Goal: Transaction & Acquisition: Obtain resource

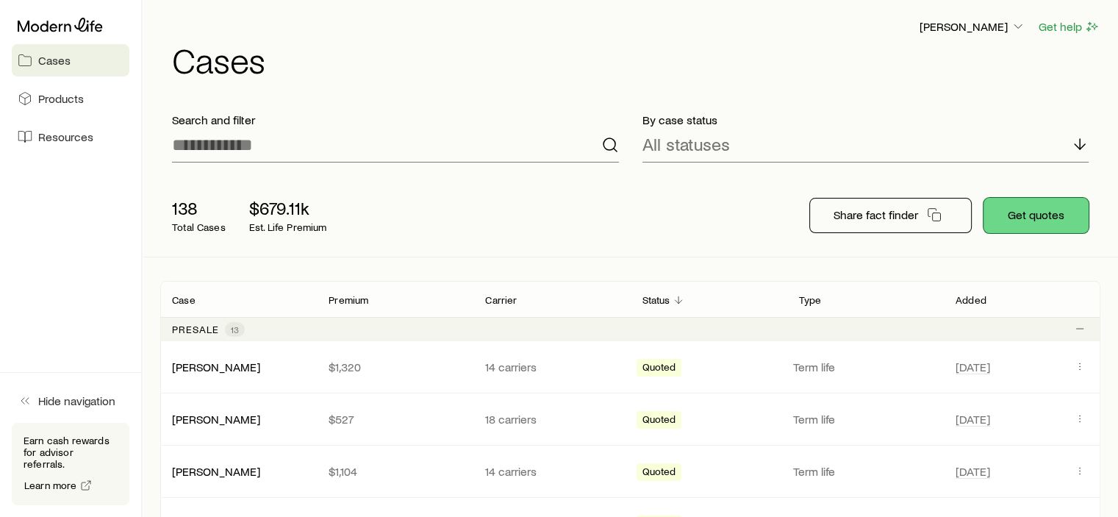
click at [1038, 210] on button "Get quotes" at bounding box center [1036, 215] width 105 height 35
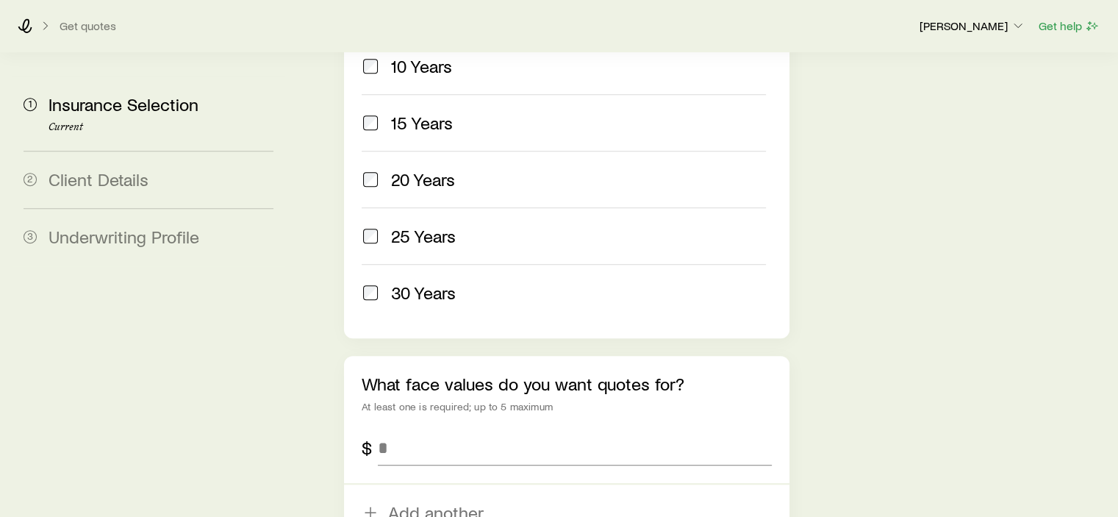
scroll to position [882, 0]
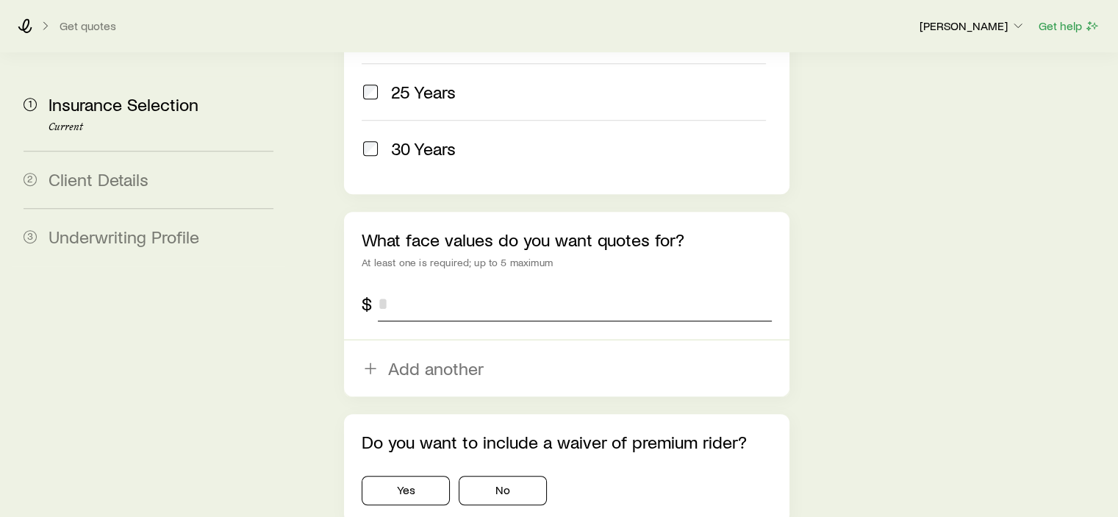
click at [397, 286] on input "tel" at bounding box center [574, 303] width 393 height 35
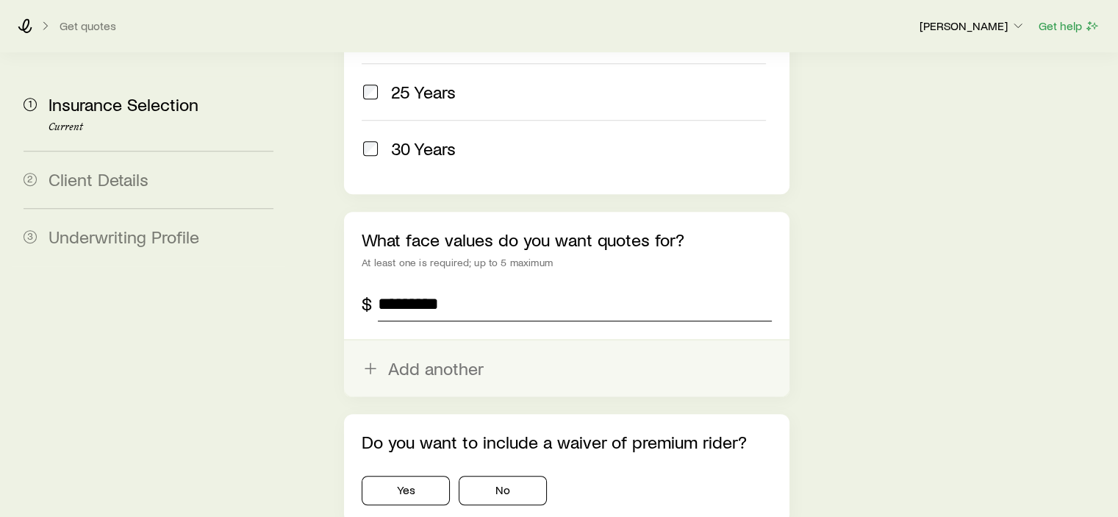
type input "*********"
click at [448, 340] on button "Add another" at bounding box center [566, 368] width 445 height 56
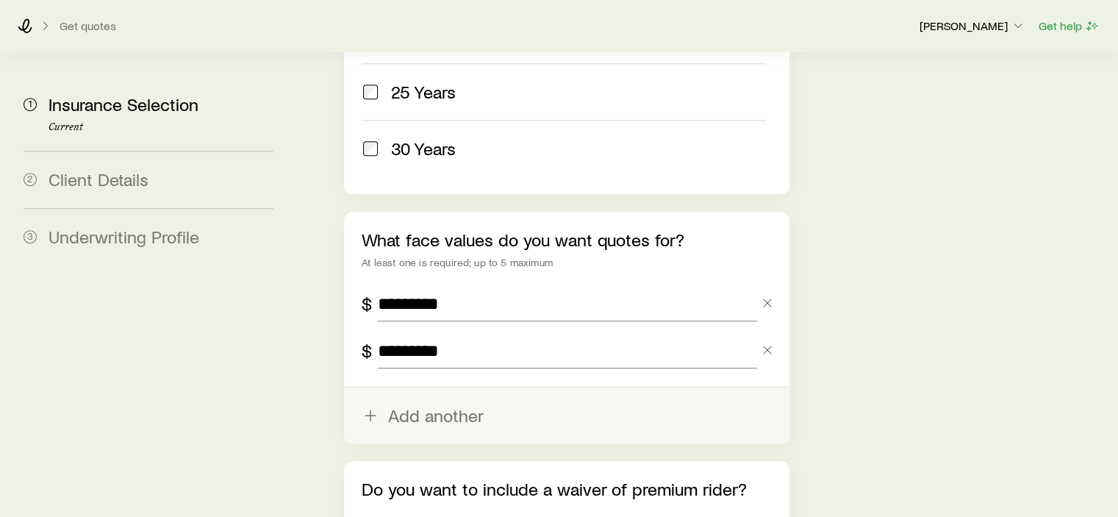
type input "*********"
click at [448, 387] on button "Add another" at bounding box center [566, 415] width 445 height 56
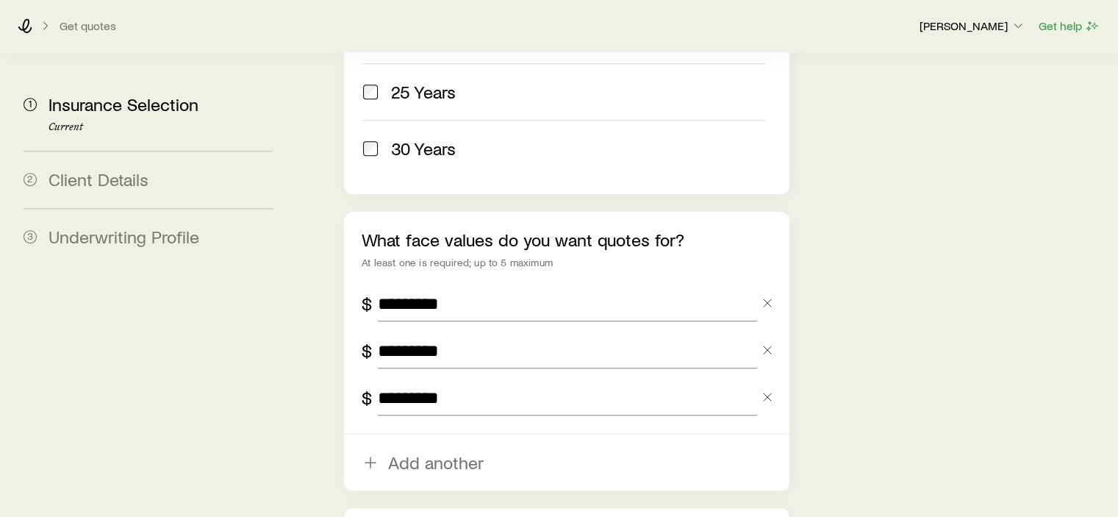
type input "*********"
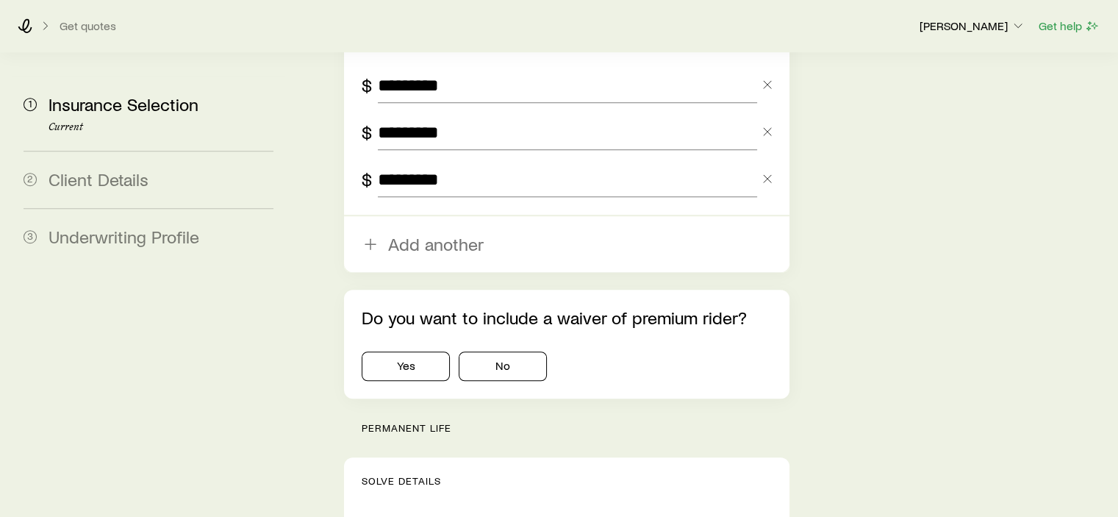
scroll to position [1103, 0]
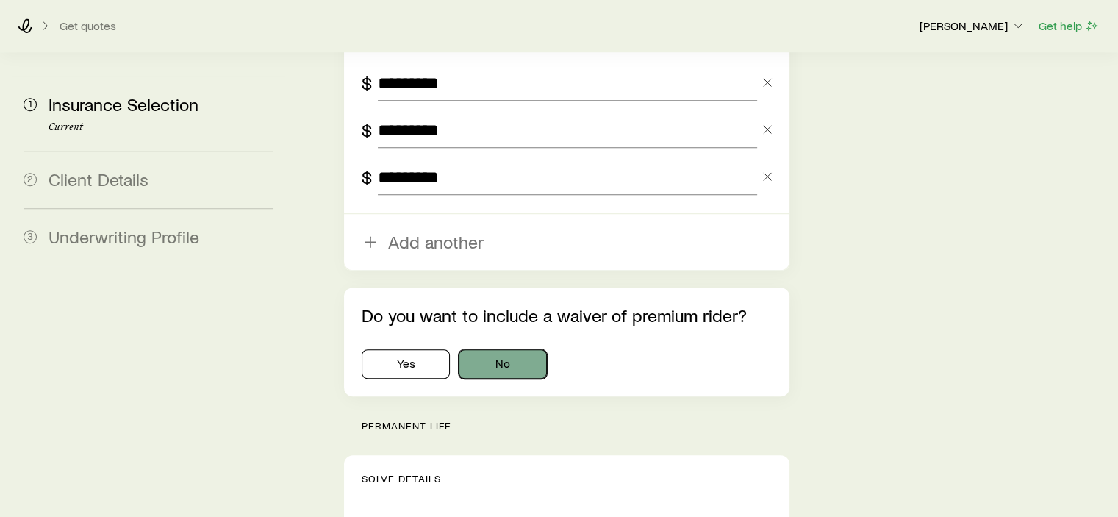
click at [537, 349] on button "No" at bounding box center [503, 363] width 88 height 29
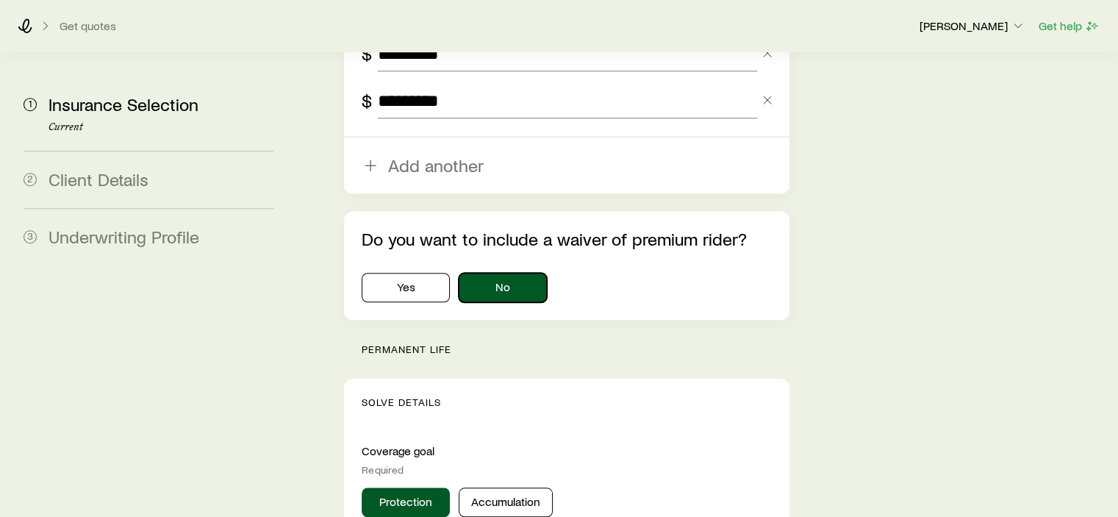
scroll to position [1397, 0]
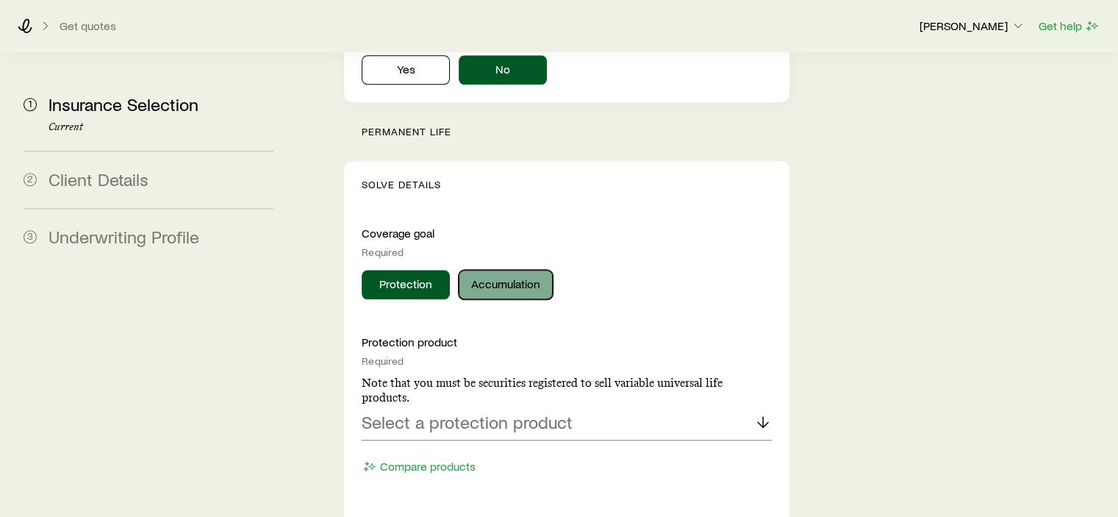
click at [507, 270] on button "Accumulation" at bounding box center [506, 284] width 94 height 29
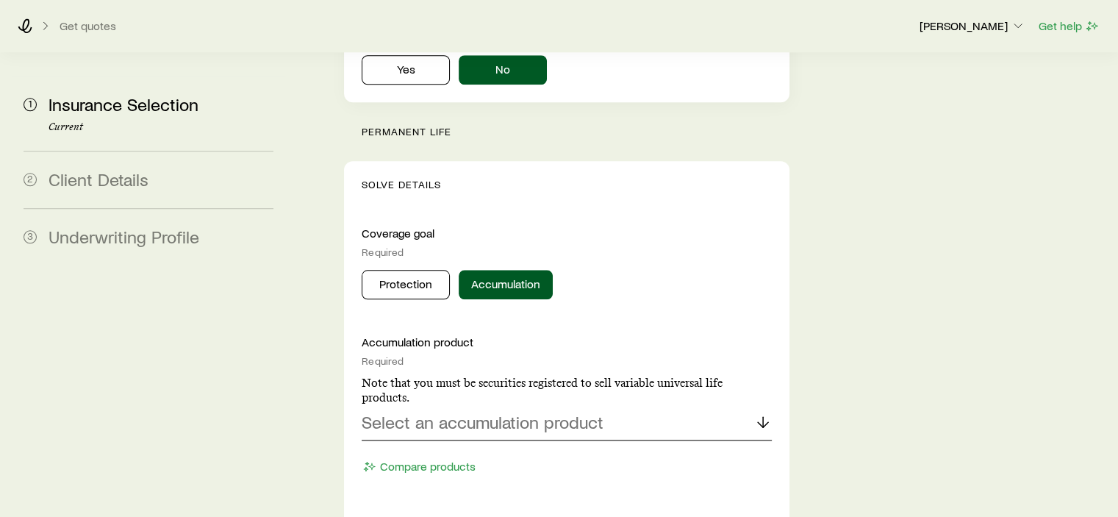
click at [488, 412] on p "Select an accumulation product" at bounding box center [483, 422] width 242 height 21
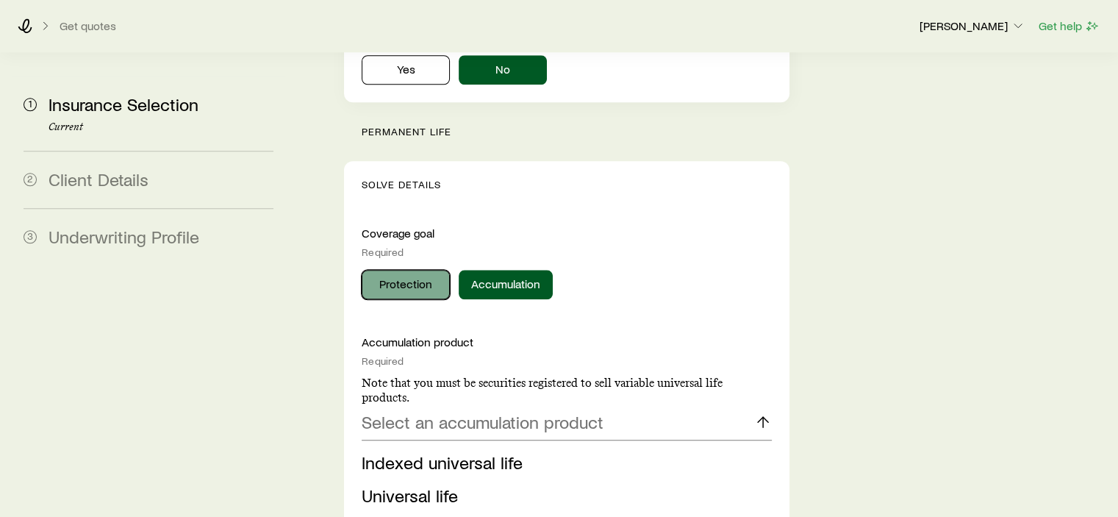
click at [426, 270] on button "Protection" at bounding box center [406, 284] width 88 height 29
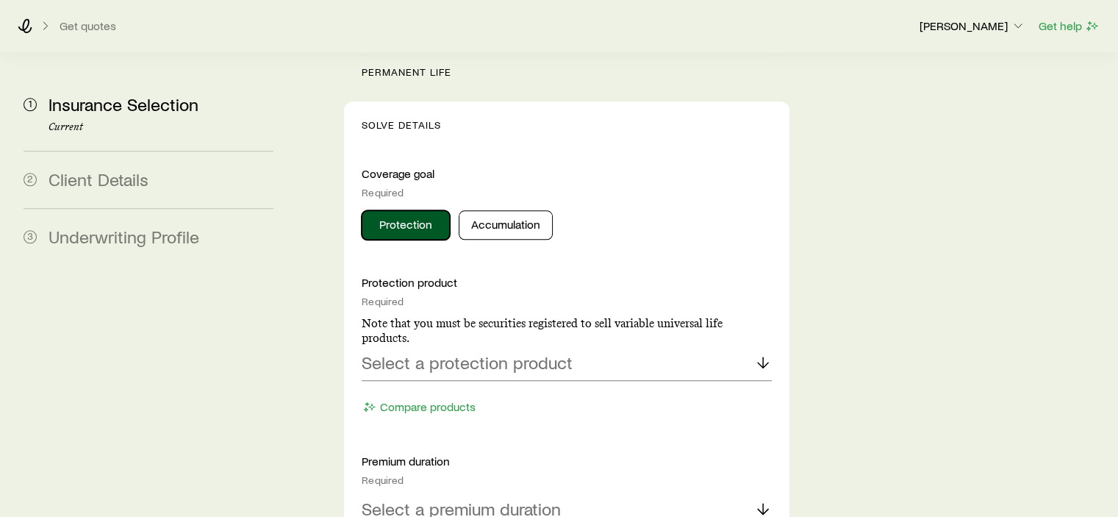
scroll to position [1544, 0]
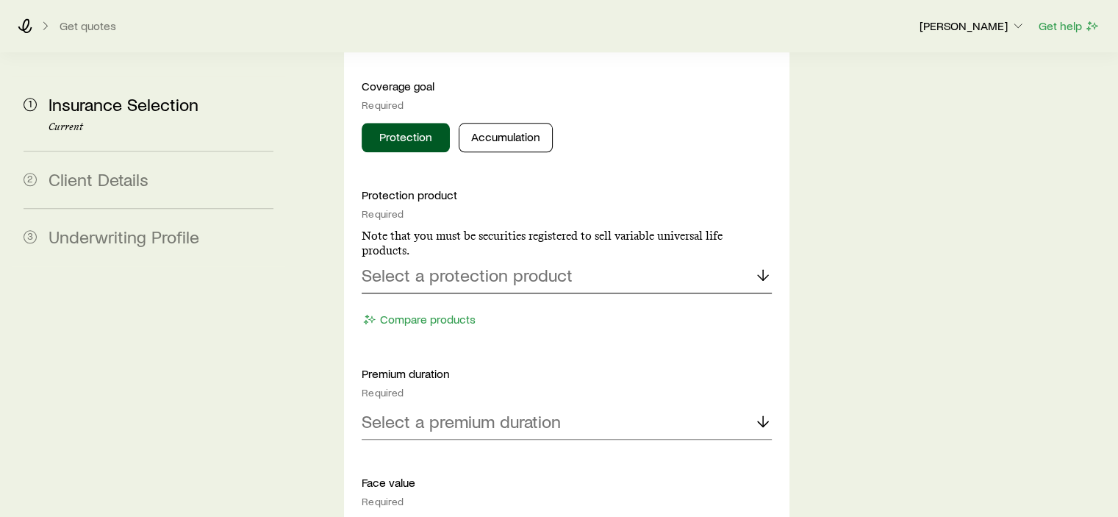
click at [568, 265] on p "Select a protection product" at bounding box center [467, 275] width 211 height 21
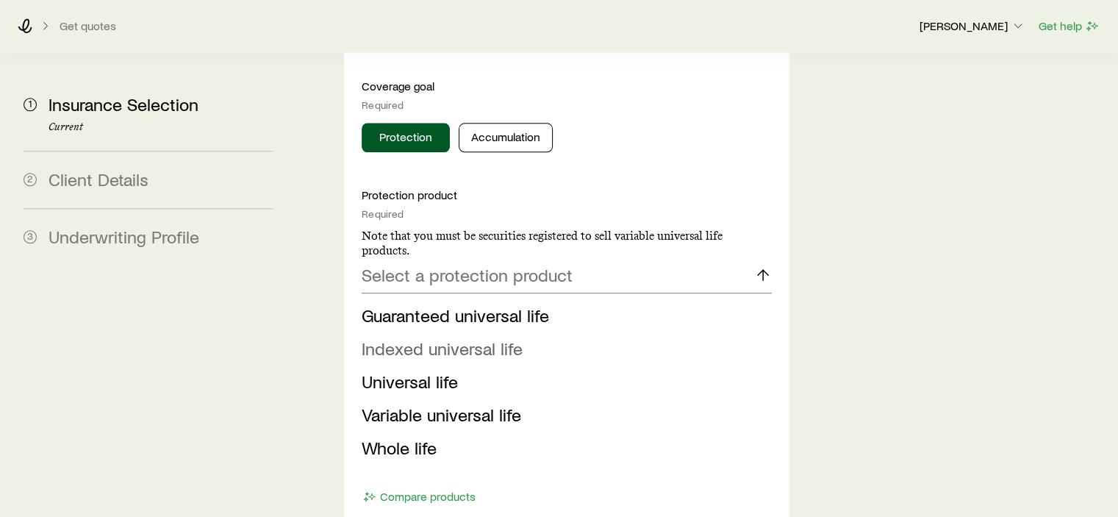
click at [496, 337] on span "Indexed universal life" at bounding box center [442, 347] width 161 height 21
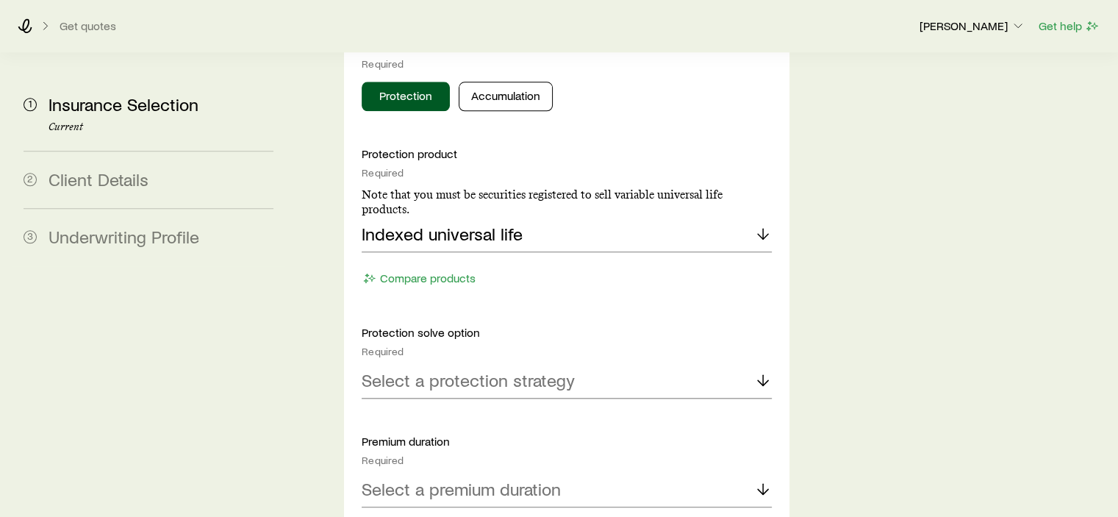
scroll to position [1617, 0]
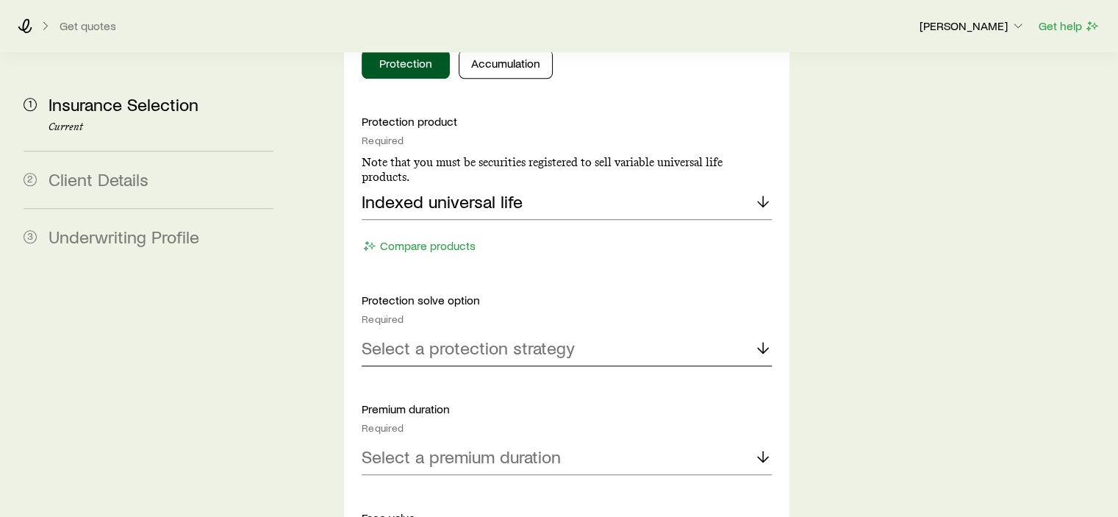
click at [547, 337] on p "Select a protection strategy" at bounding box center [468, 347] width 213 height 21
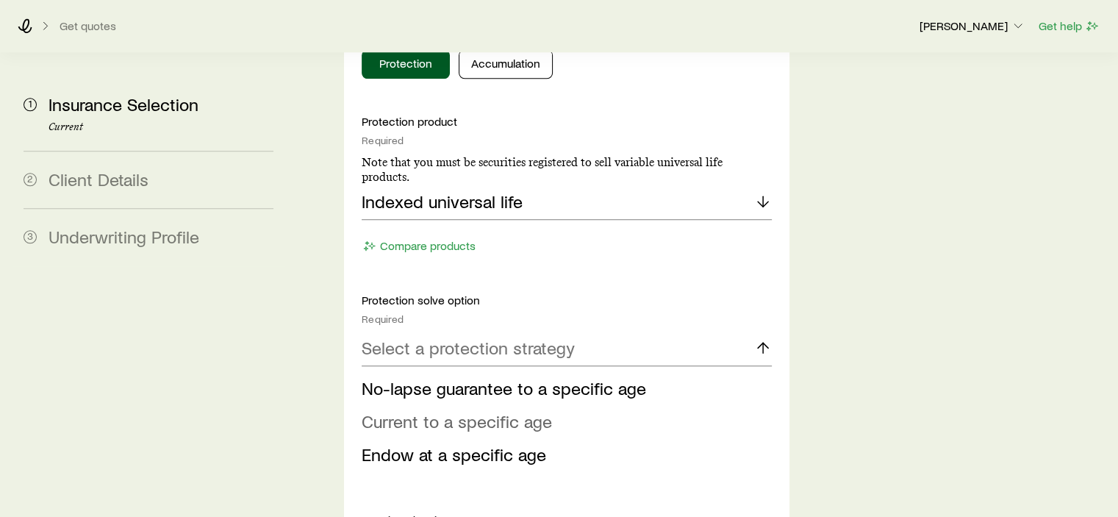
click at [479, 405] on li "Current to a specific age" at bounding box center [562, 421] width 401 height 33
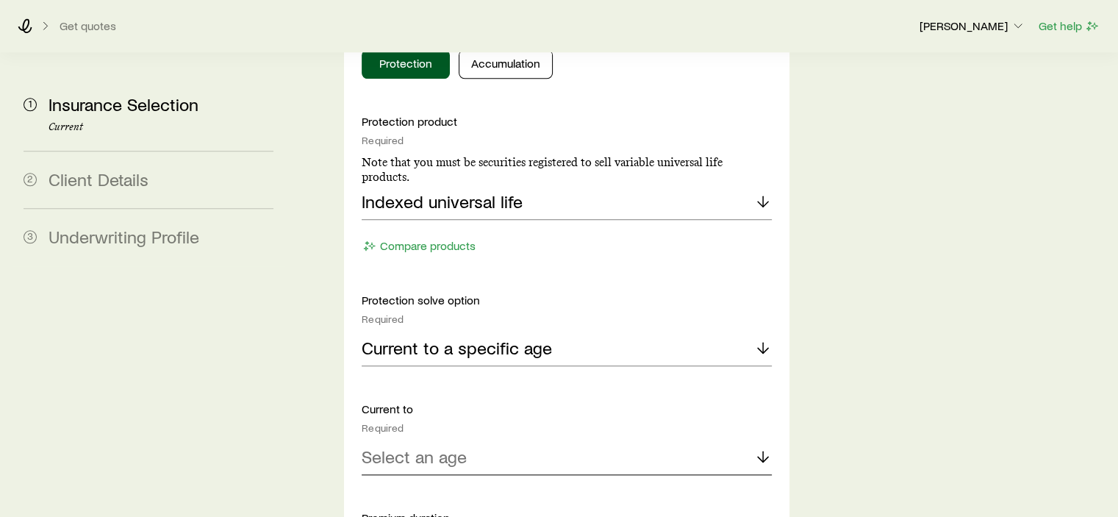
click at [479, 440] on div "Select an age" at bounding box center [566, 457] width 409 height 35
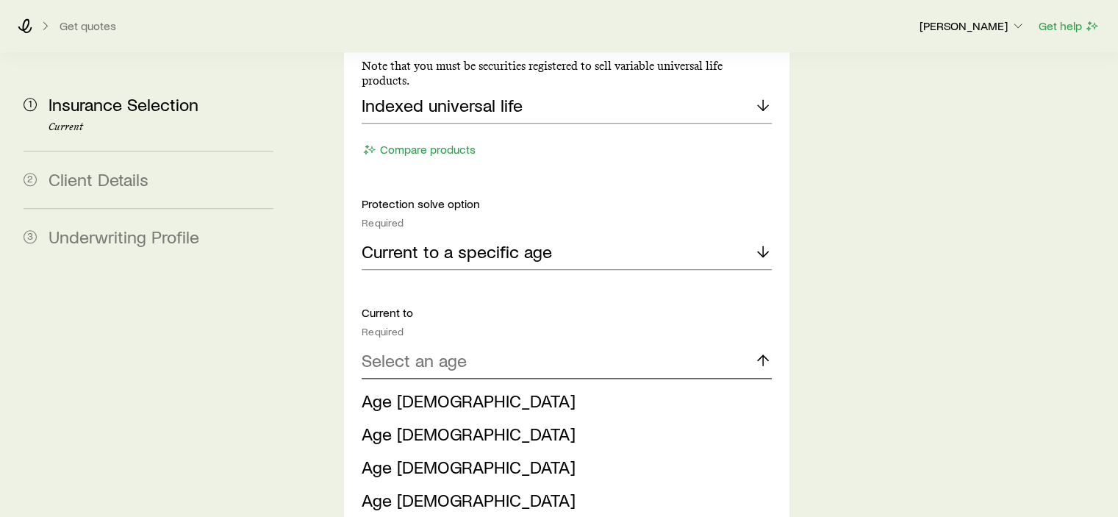
scroll to position [1838, 0]
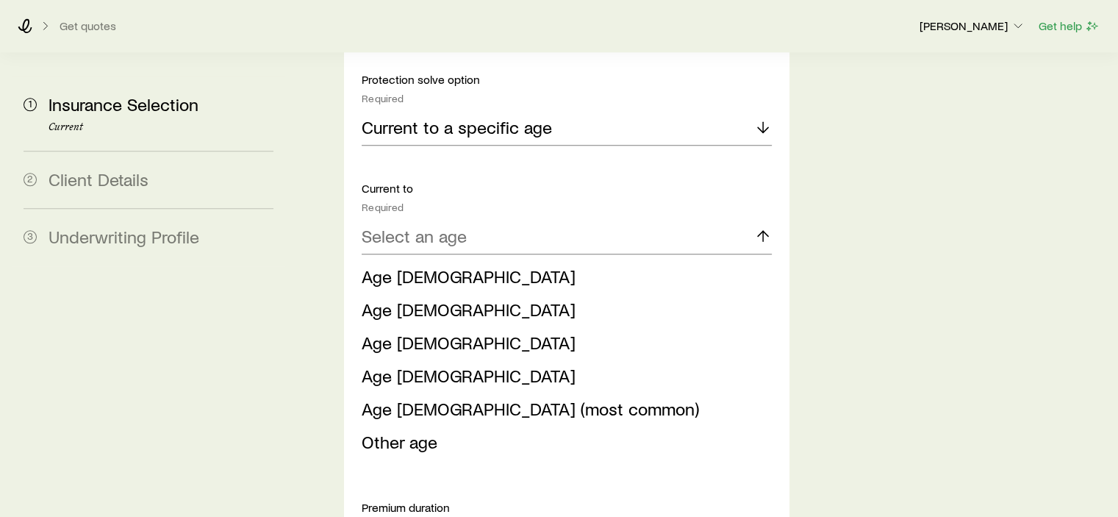
click at [453, 398] on span "Age [DEMOGRAPHIC_DATA] (most common)" at bounding box center [530, 408] width 337 height 21
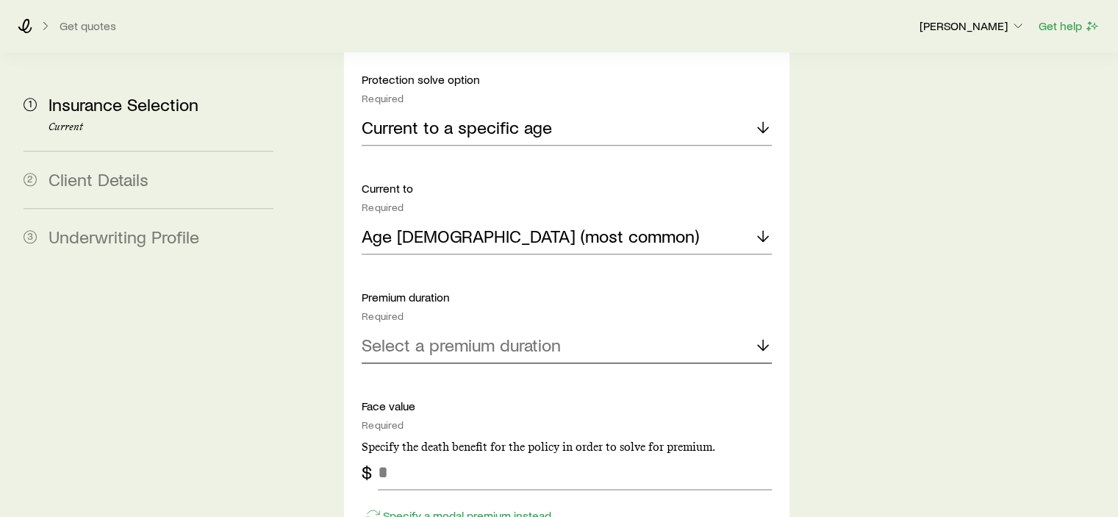
click at [560, 328] on div "Select a premium duration" at bounding box center [566, 345] width 409 height 35
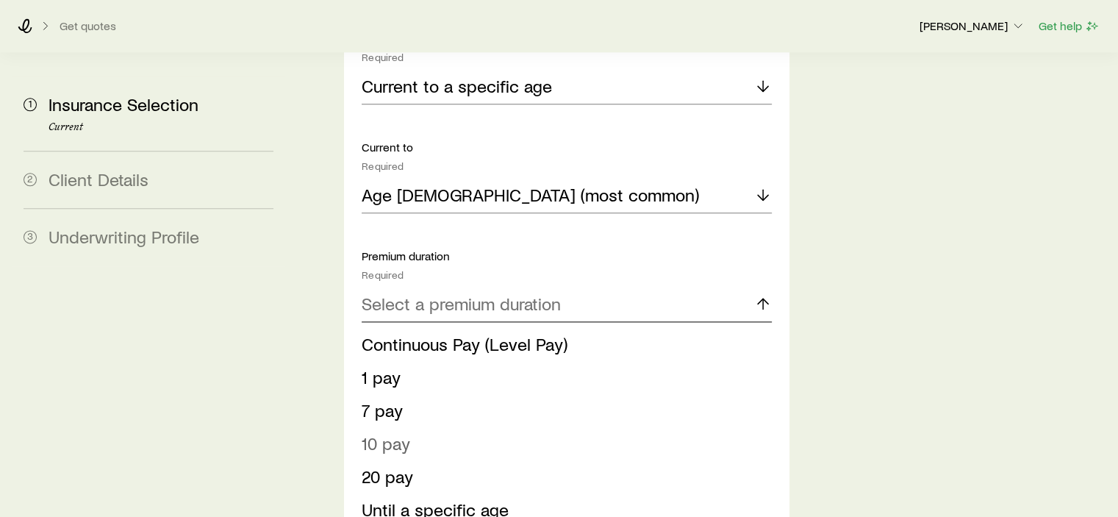
scroll to position [1911, 0]
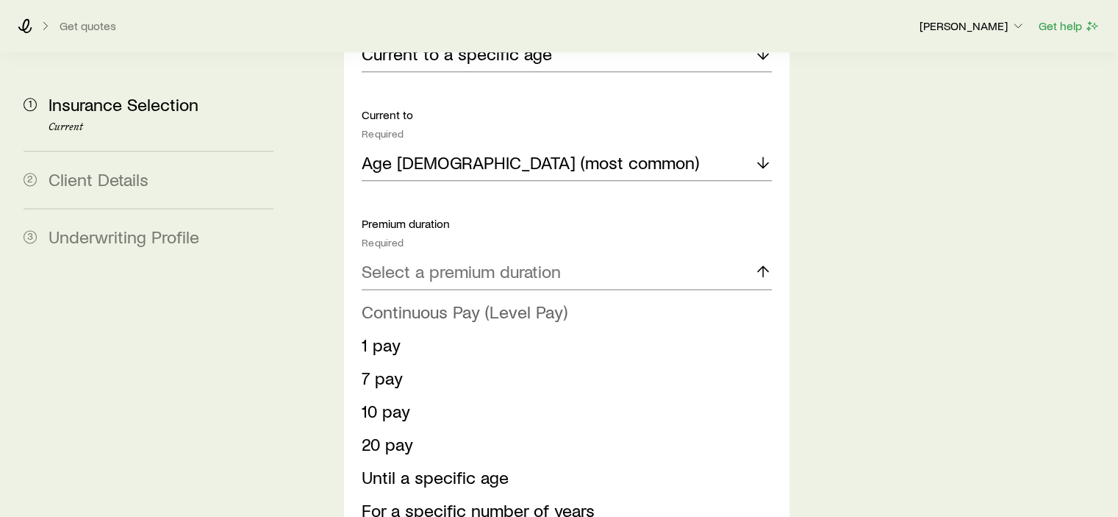
click at [457, 301] on span "Continuous Pay (Level Pay)" at bounding box center [465, 311] width 206 height 21
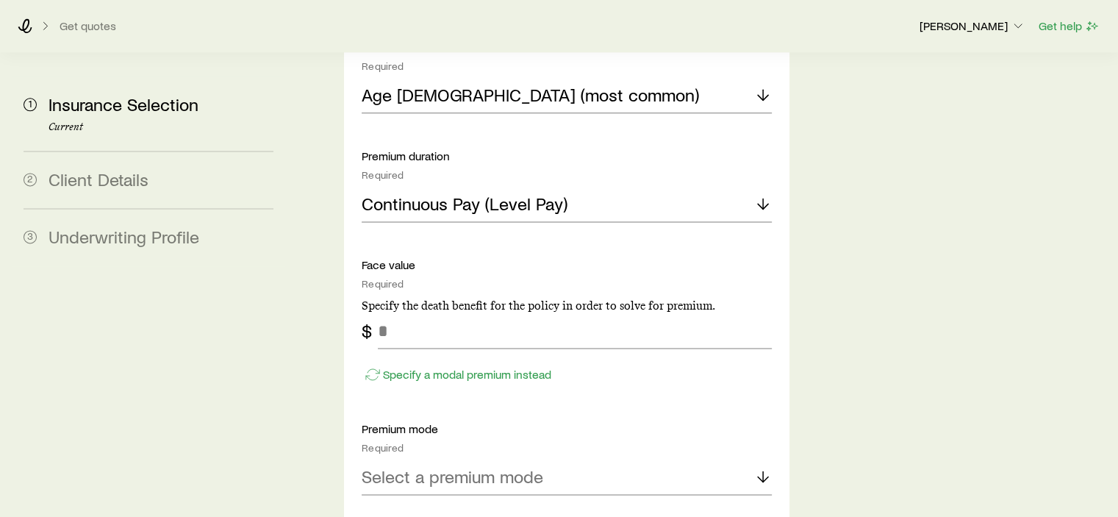
scroll to position [2059, 0]
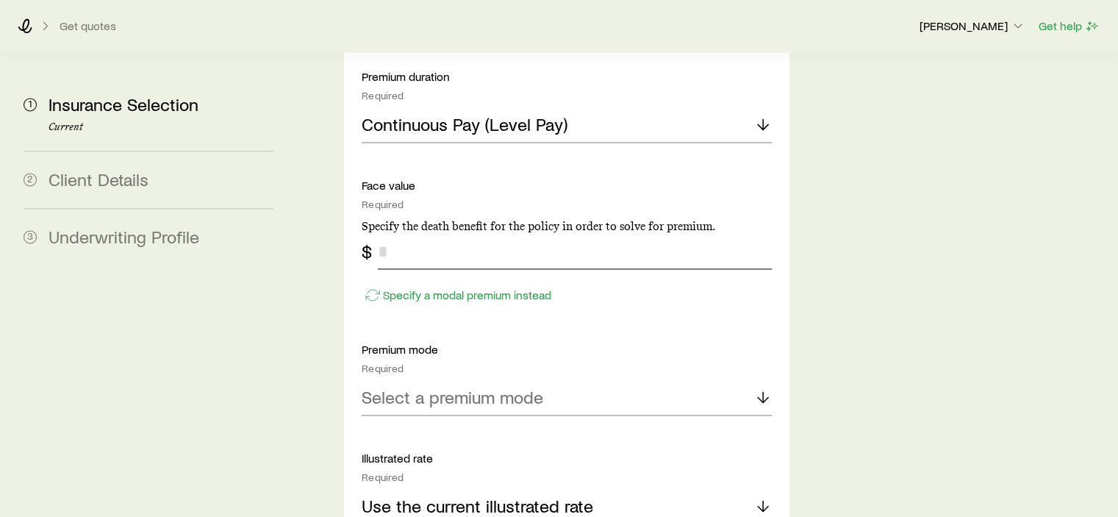
click at [418, 234] on input "tel" at bounding box center [574, 251] width 393 height 35
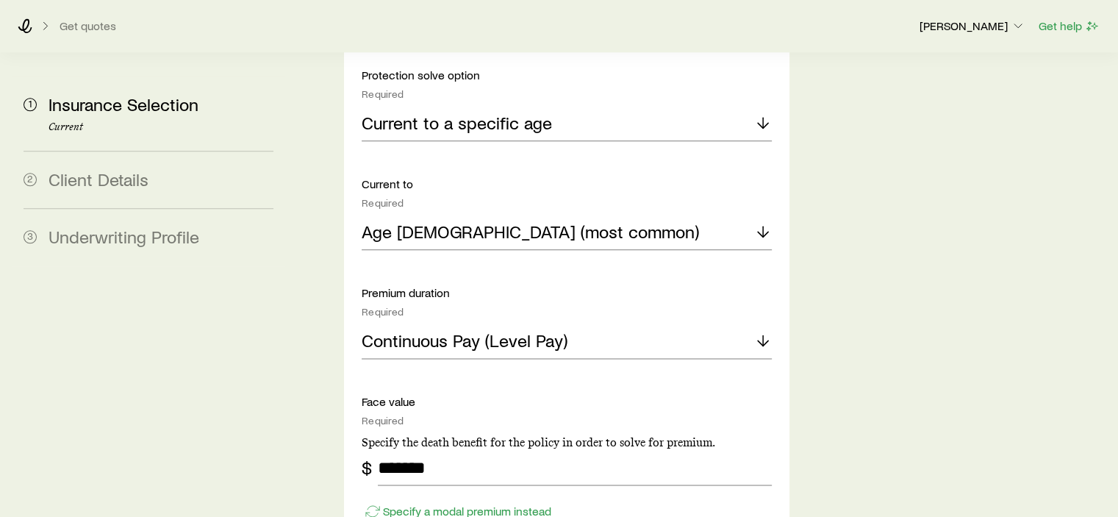
scroll to position [1985, 0]
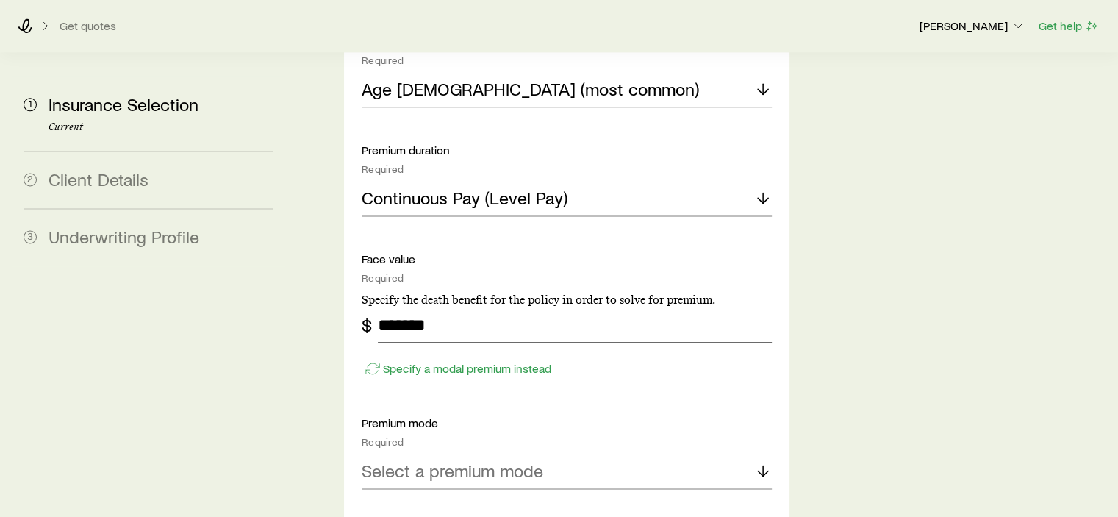
drag, startPoint x: 453, startPoint y: 264, endPoint x: 381, endPoint y: 262, distance: 72.1
click at [381, 307] on input "*******" at bounding box center [574, 324] width 393 height 35
type input "*******"
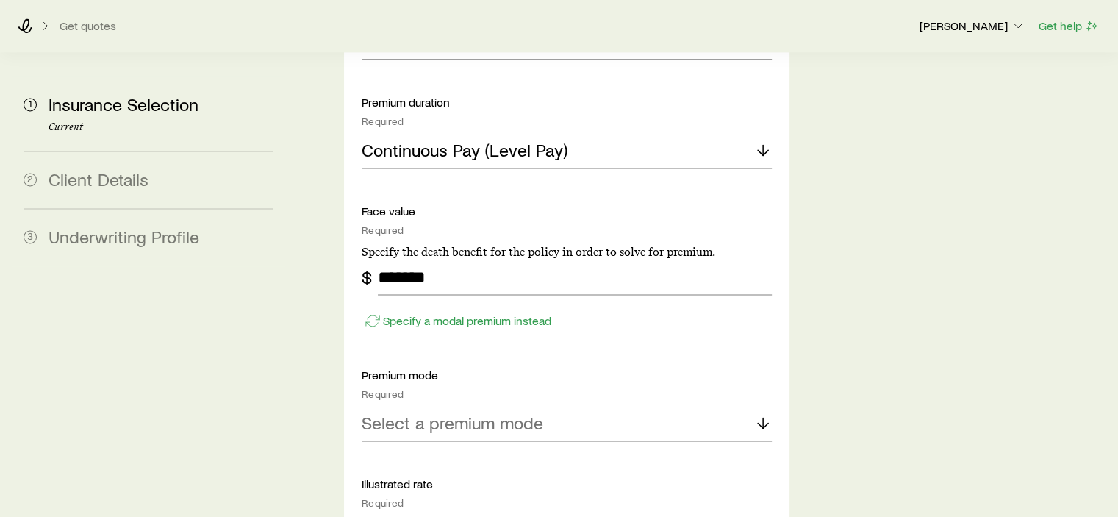
scroll to position [2059, 0]
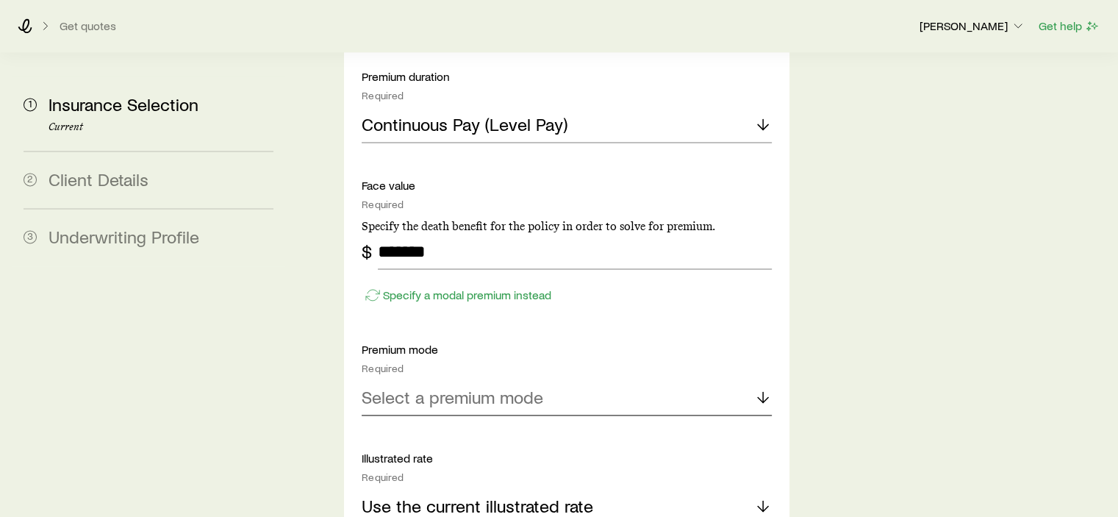
click at [746, 380] on div "Select a premium mode" at bounding box center [566, 397] width 409 height 35
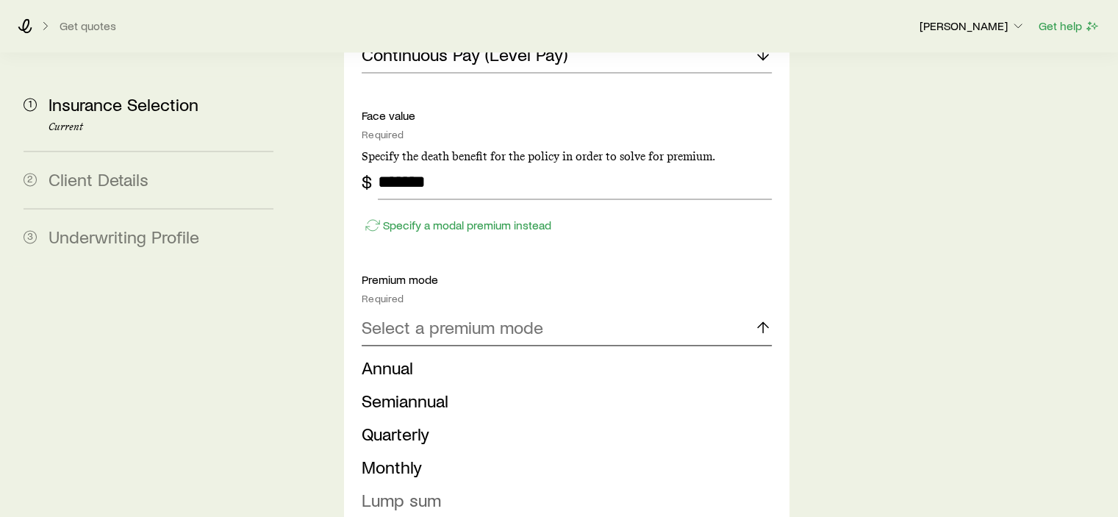
scroll to position [2206, 0]
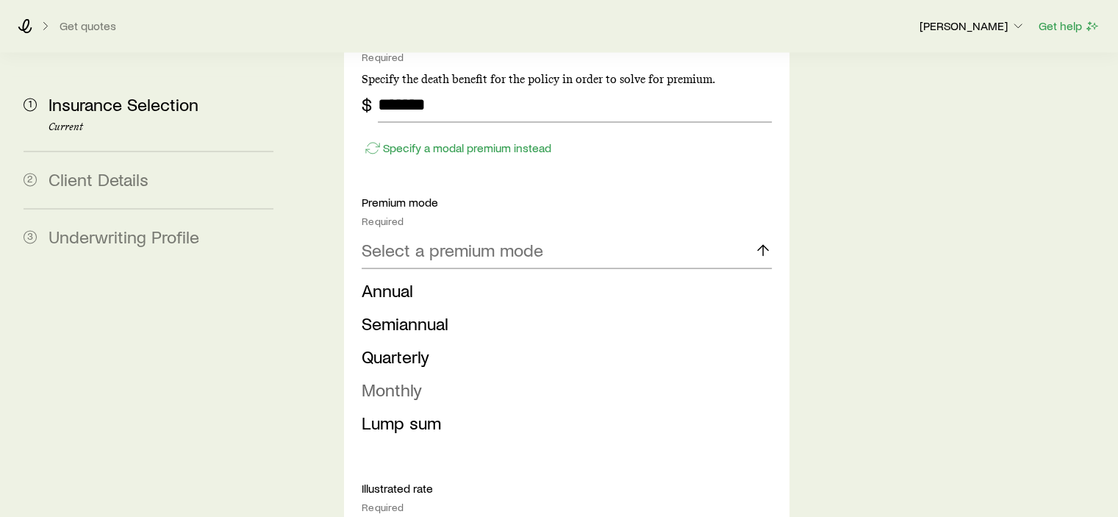
click at [524, 373] on li "Monthly" at bounding box center [562, 389] width 401 height 33
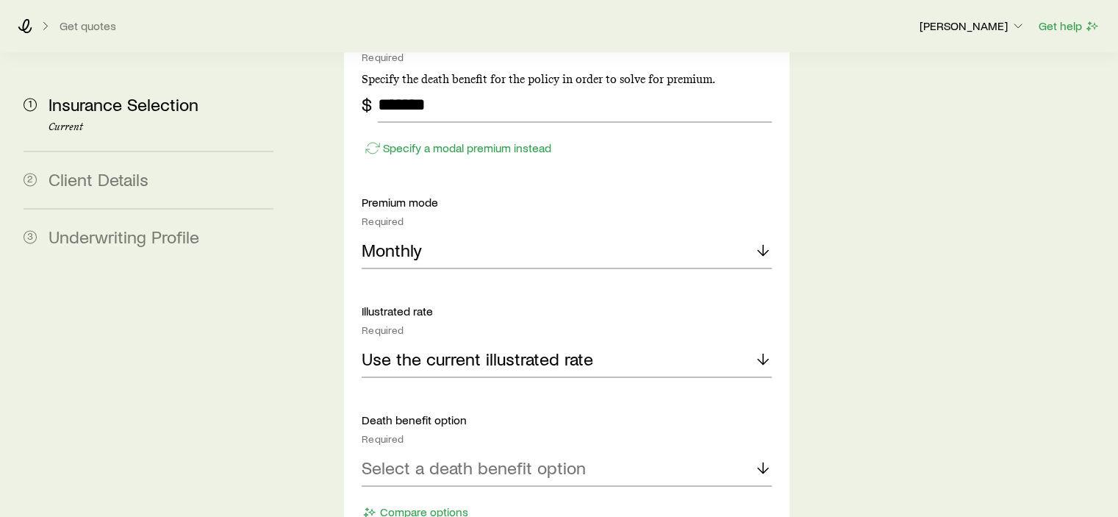
scroll to position [2353, 0]
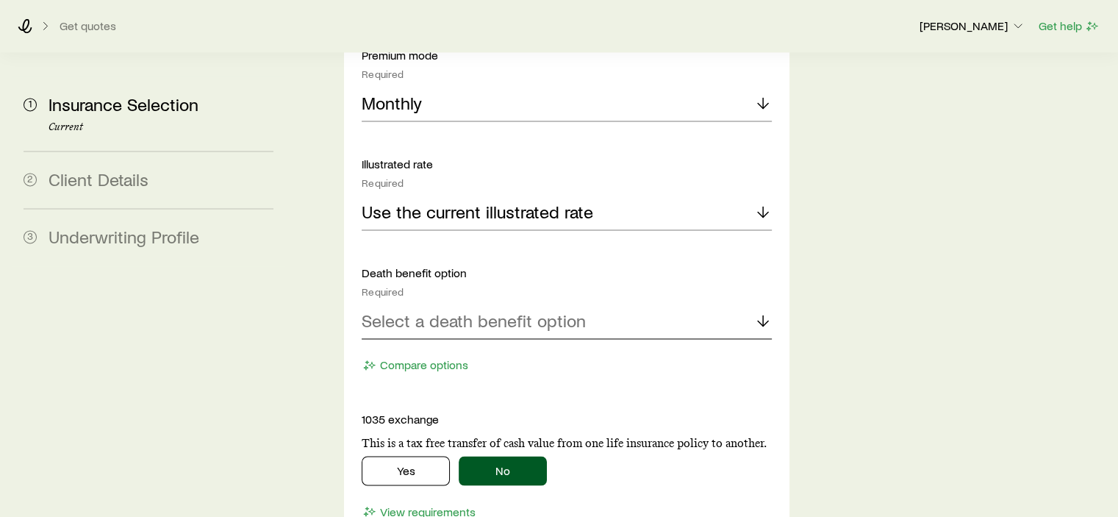
click at [718, 304] on div "Select a death benefit option" at bounding box center [566, 321] width 409 height 35
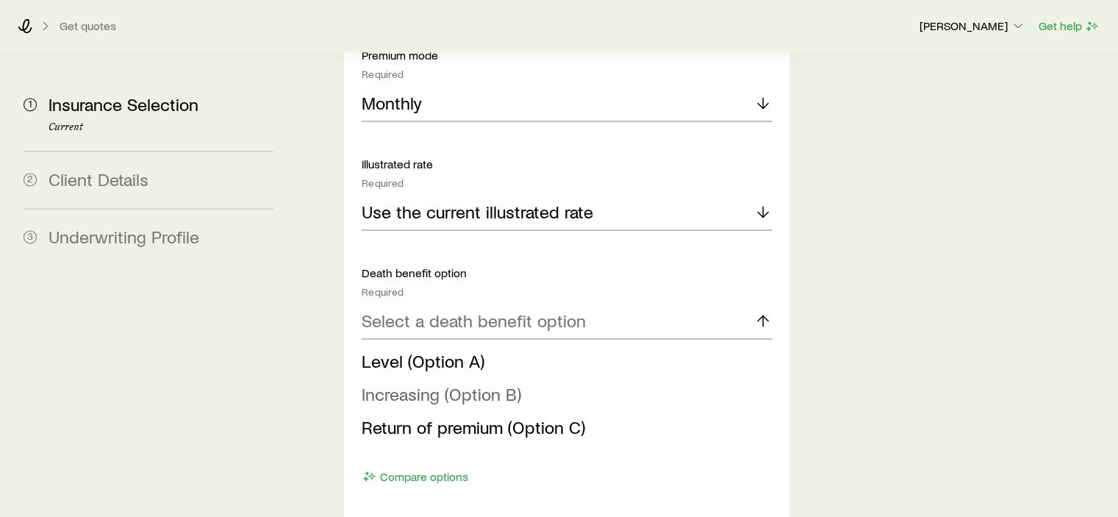
click at [512, 383] on span "Increasing (Option B)" at bounding box center [442, 393] width 160 height 21
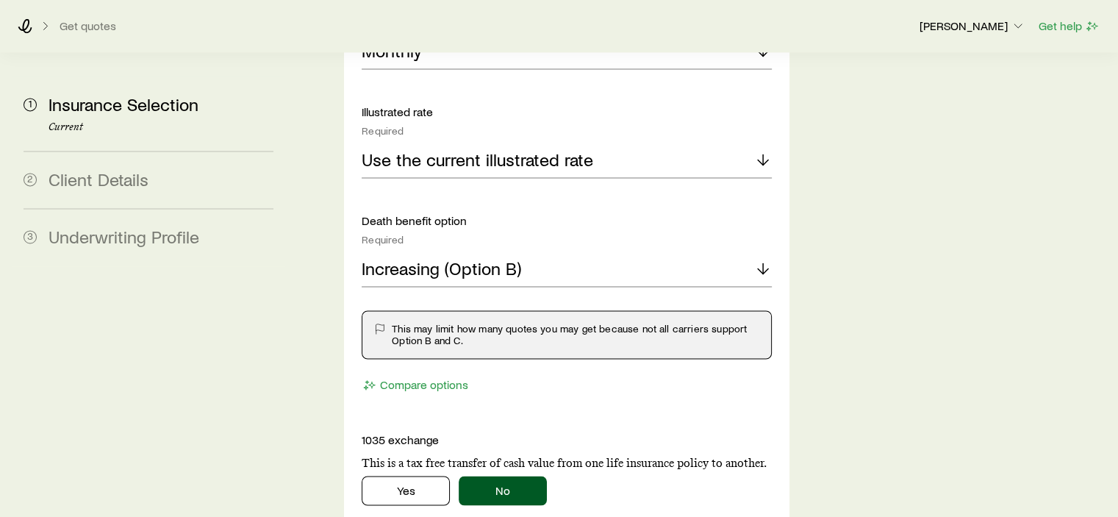
scroll to position [2426, 0]
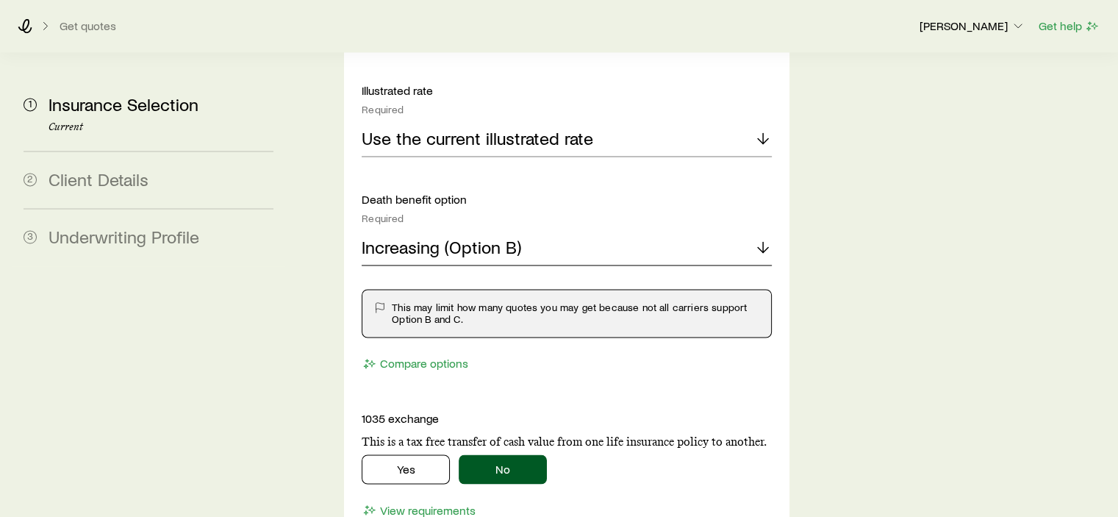
click at [571, 230] on div "Increasing (Option B)" at bounding box center [566, 247] width 409 height 35
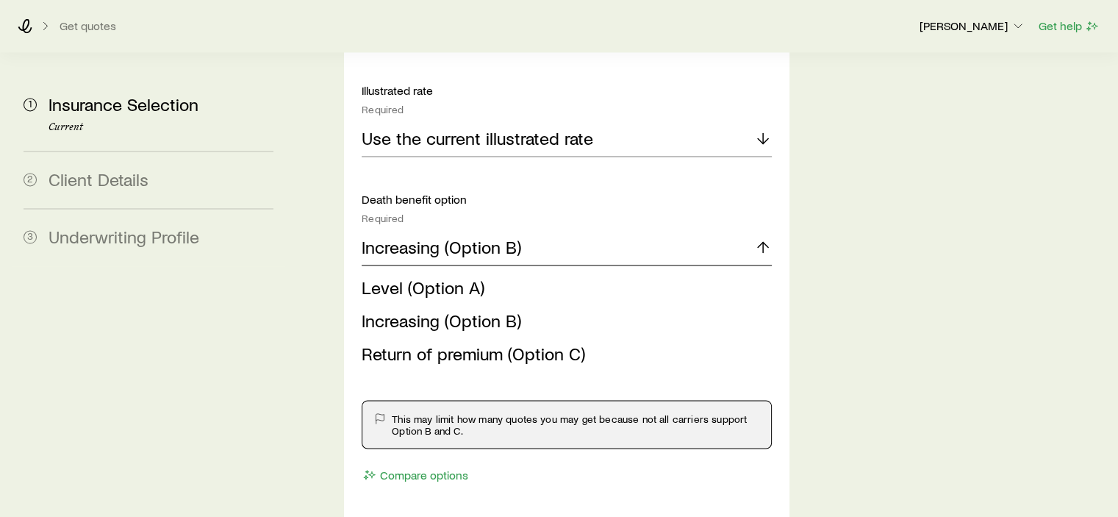
click at [571, 230] on div "Increasing (Option B)" at bounding box center [566, 247] width 409 height 35
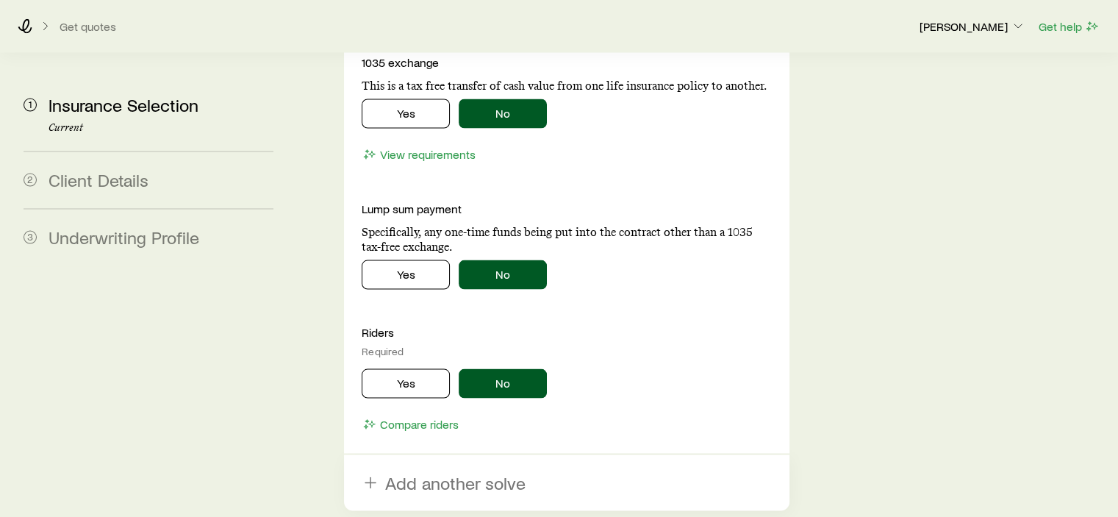
scroll to position [2936, 0]
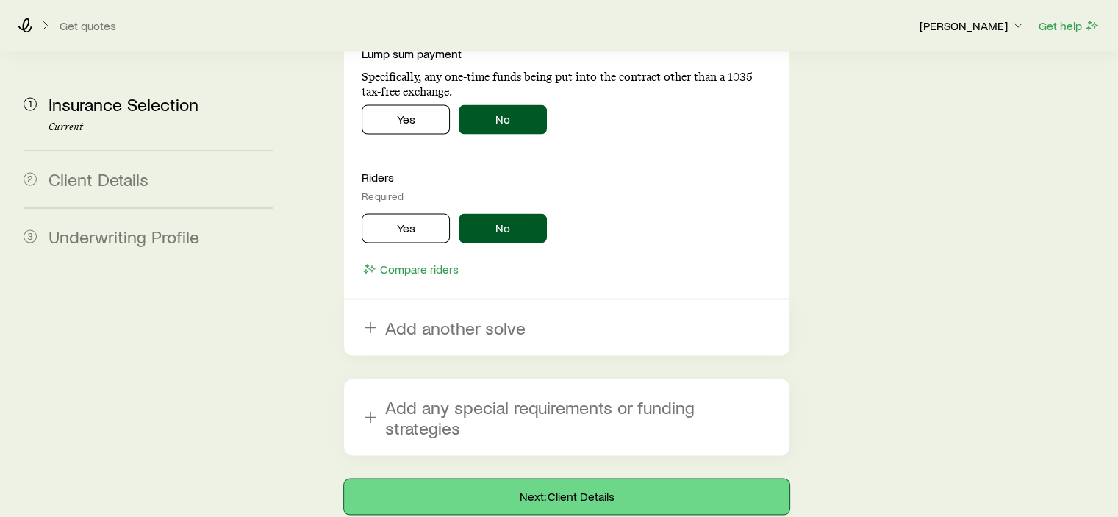
click at [536, 479] on button "Next: Client Details" at bounding box center [566, 496] width 445 height 35
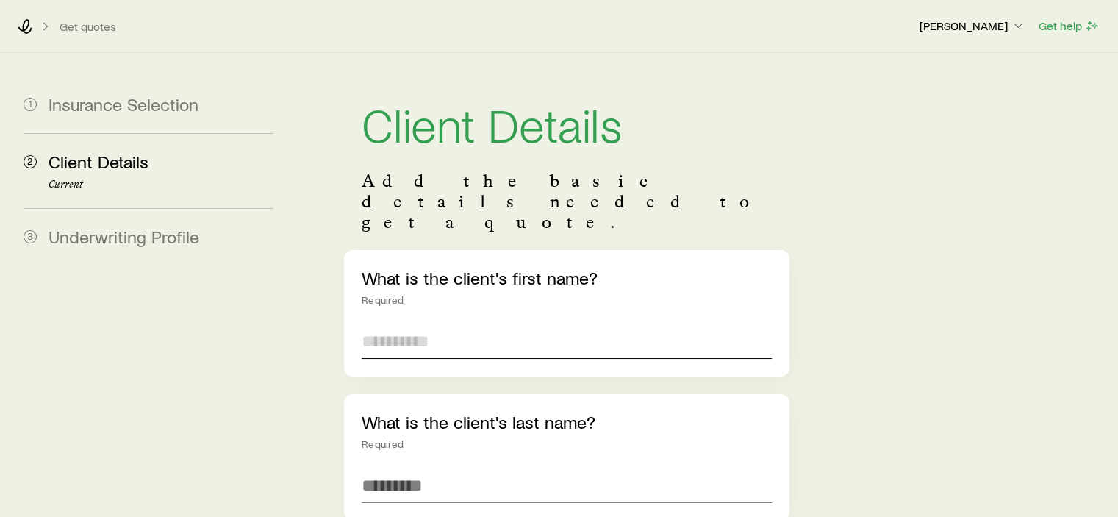
click at [546, 323] on input "text" at bounding box center [566, 340] width 409 height 35
type input "*******"
type input "*****"
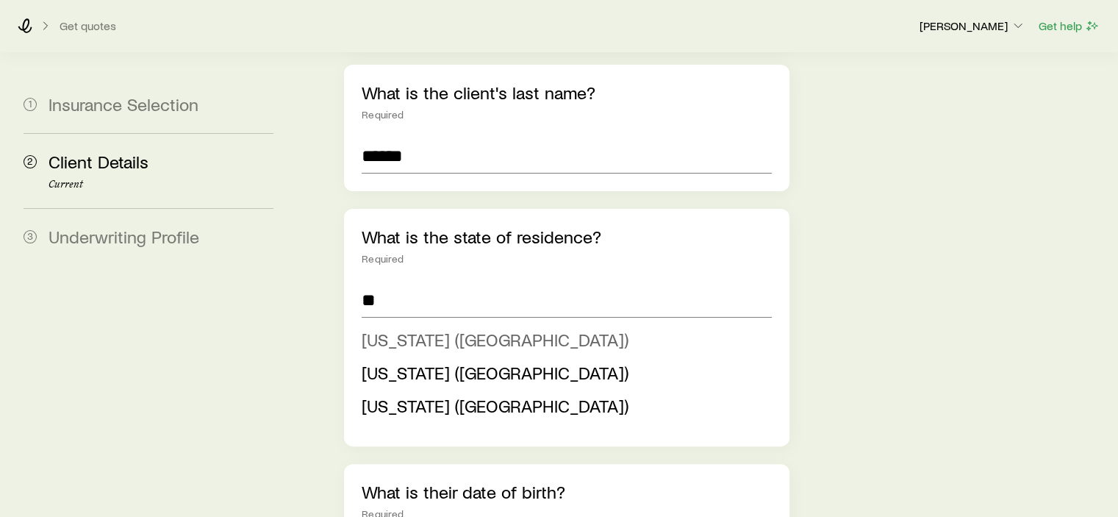
click at [401, 329] on span "[US_STATE] ([GEOGRAPHIC_DATA])" at bounding box center [495, 339] width 267 height 21
type input "**********"
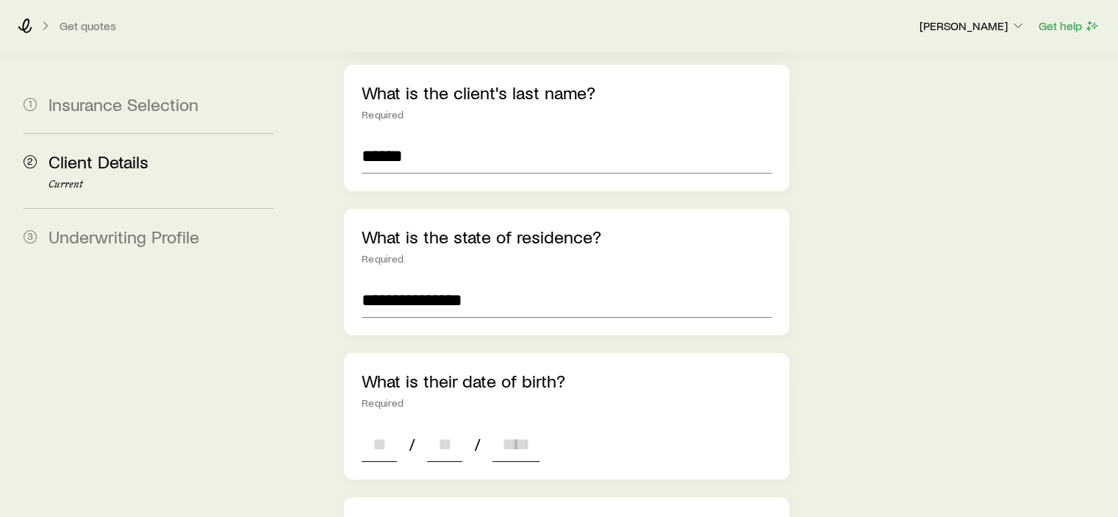
click at [368, 426] on input at bounding box center [379, 443] width 35 height 35
type input "**"
type input "****"
type input "*"
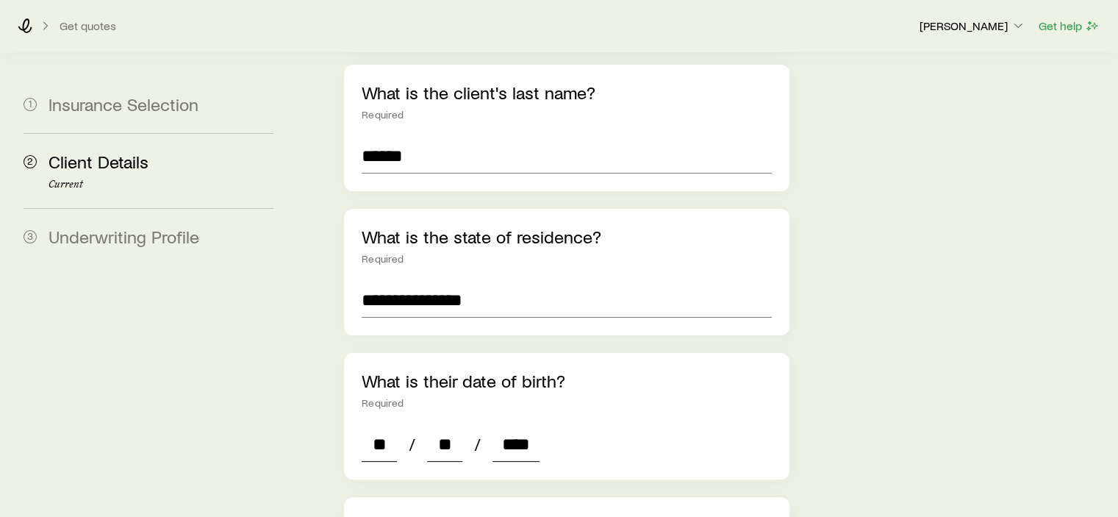
type input "*"
type input "****"
click at [673, 426] on div "* / * / ****" at bounding box center [566, 443] width 409 height 35
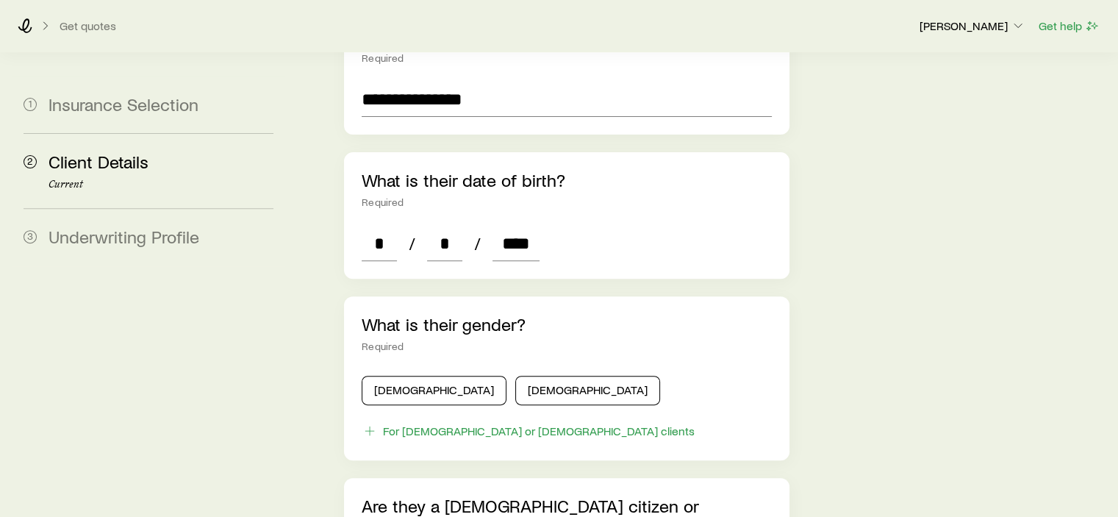
scroll to position [550, 0]
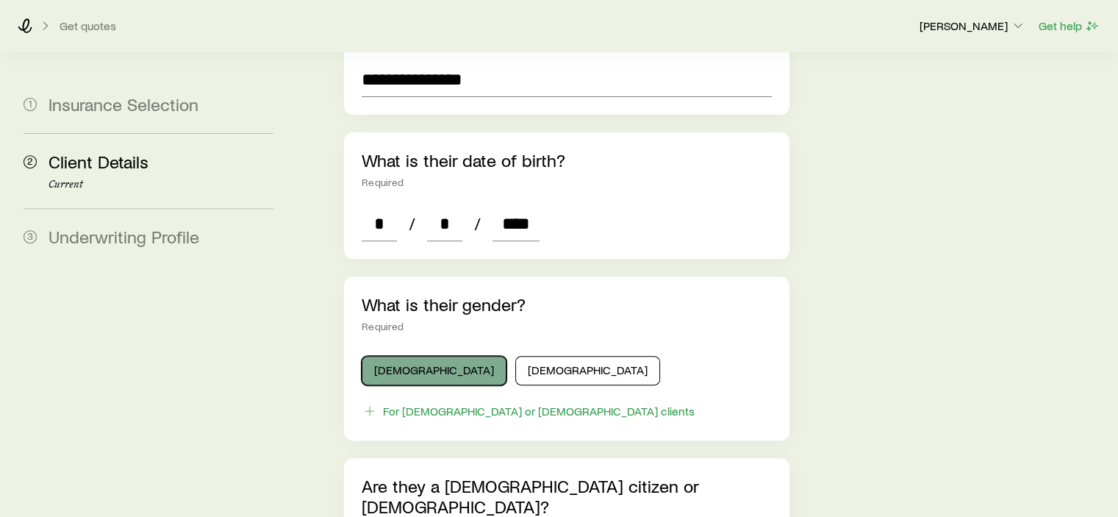
click at [373, 356] on button "[DEMOGRAPHIC_DATA]" at bounding box center [434, 370] width 145 height 29
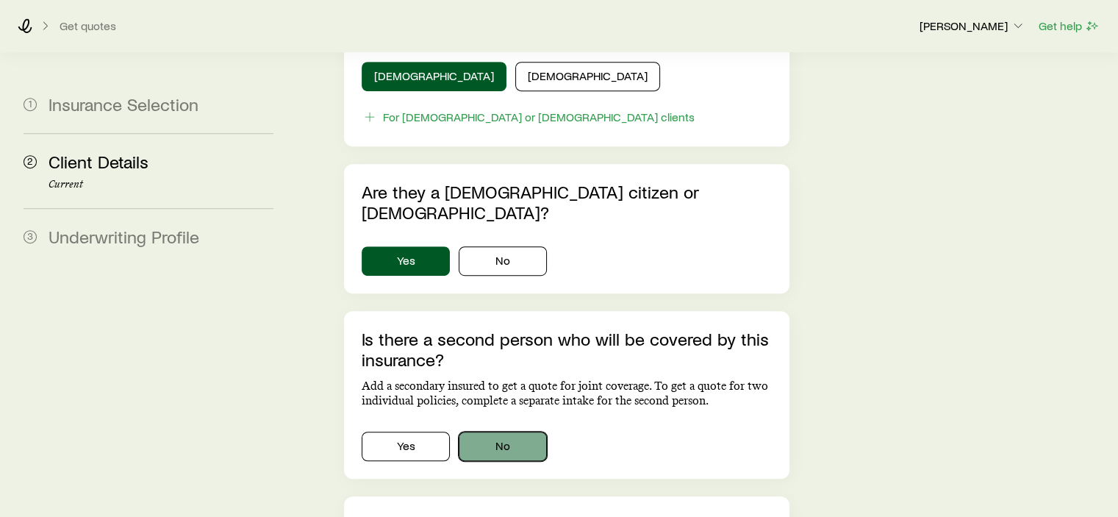
click at [523, 432] on button "No" at bounding box center [503, 446] width 88 height 29
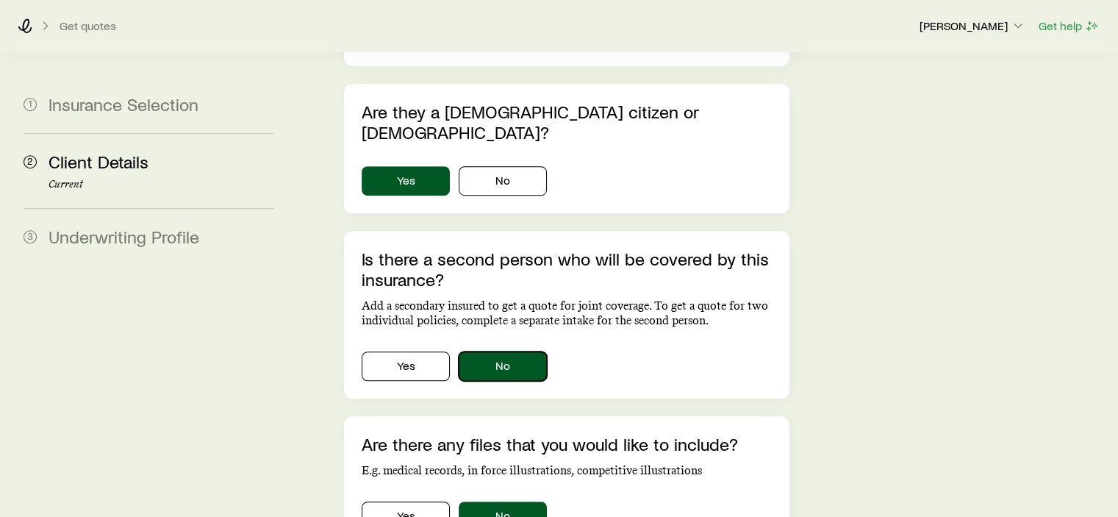
scroll to position [1029, 0]
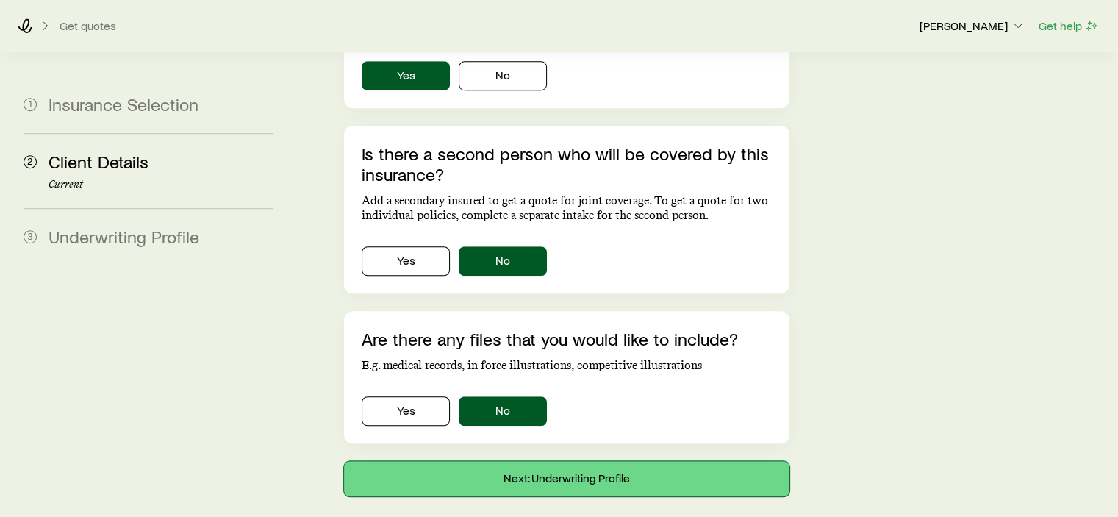
click at [554, 461] on button "Next: Underwriting Profile" at bounding box center [566, 478] width 445 height 35
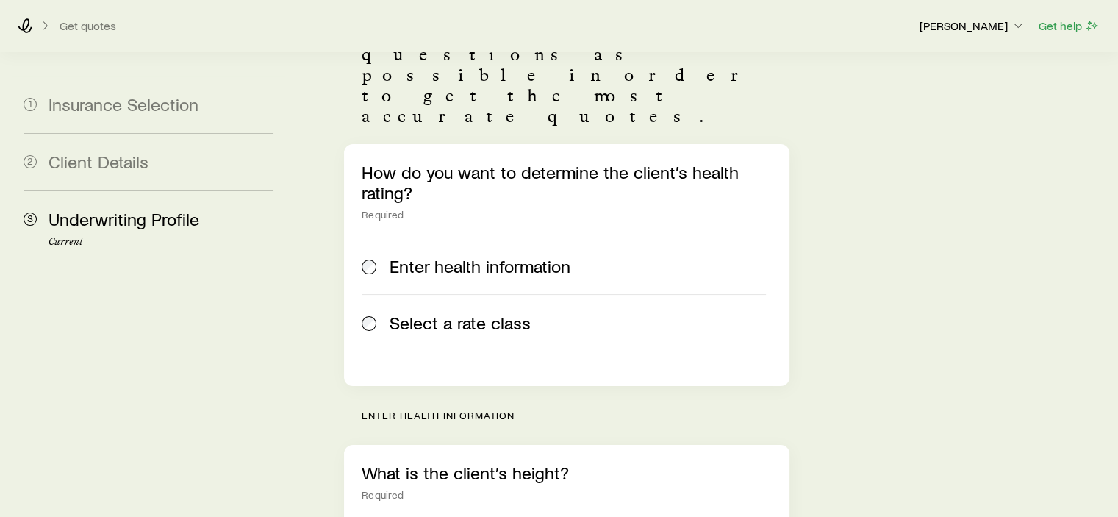
click at [438, 312] on span "Select a rate class" at bounding box center [460, 322] width 141 height 21
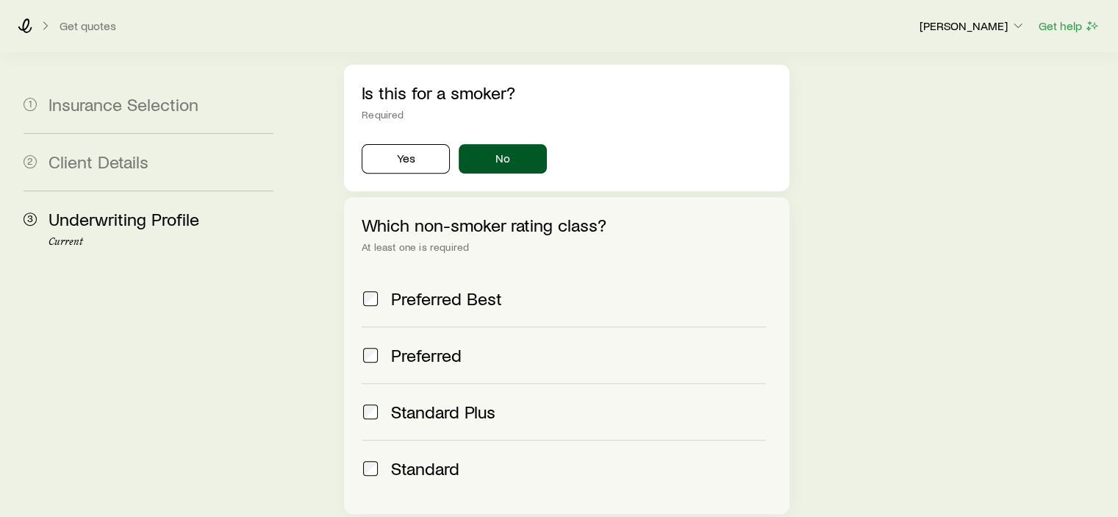
scroll to position [637, 0]
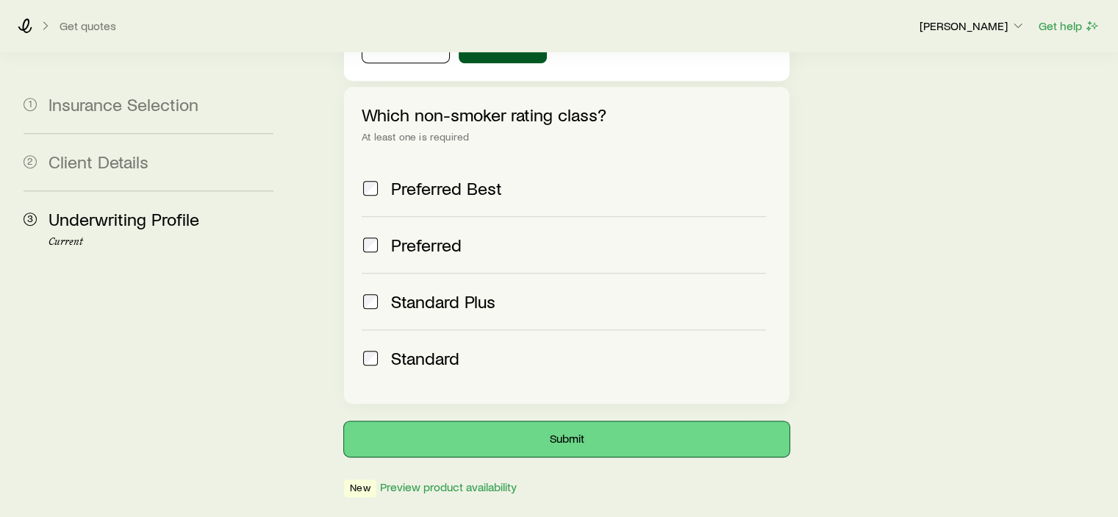
click at [588, 421] on button "Submit" at bounding box center [566, 438] width 445 height 35
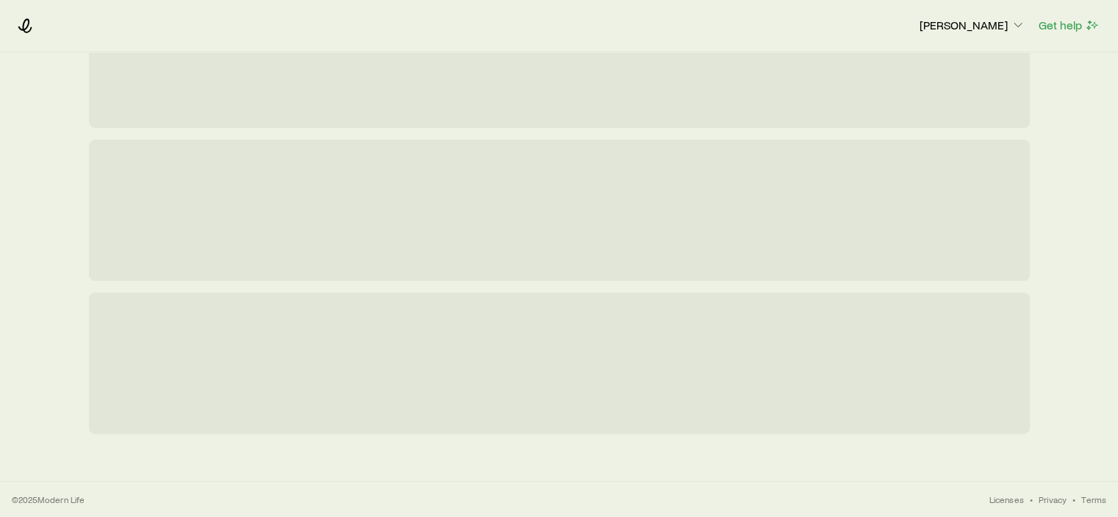
scroll to position [0, 0]
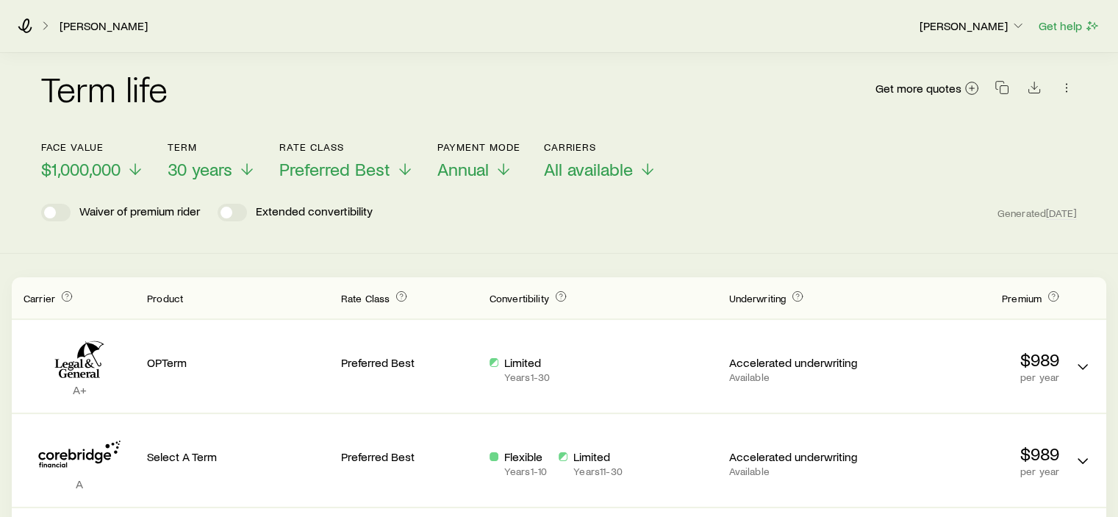
scroll to position [147, 0]
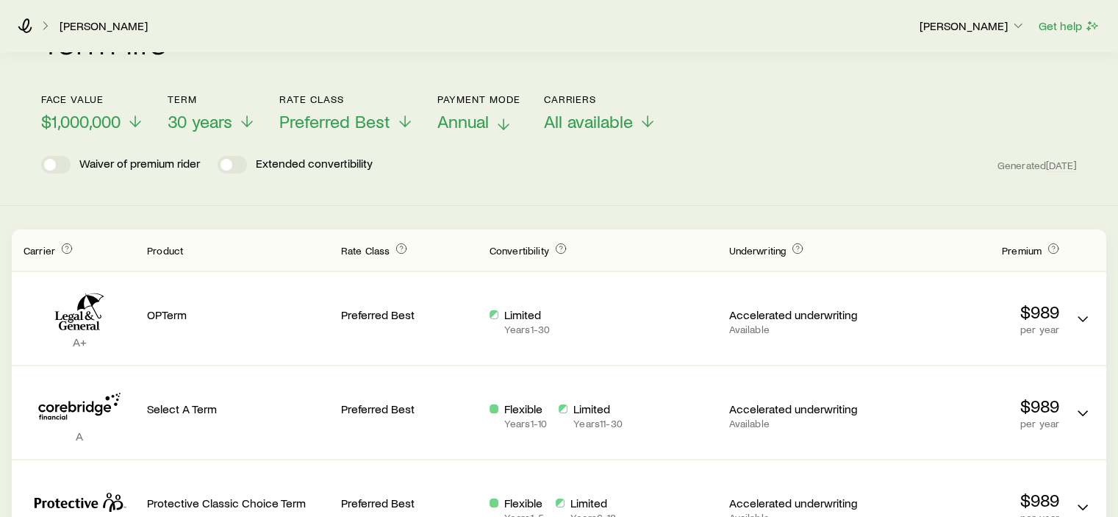
click at [471, 114] on span "Annual" at bounding box center [462, 121] width 51 height 21
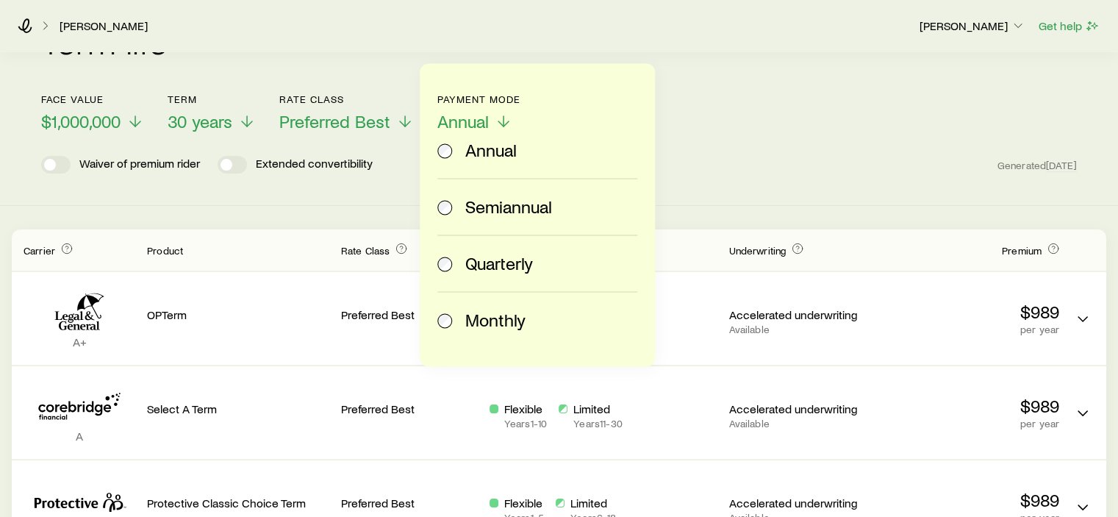
click at [454, 330] on label "Monthly" at bounding box center [534, 320] width 194 height 56
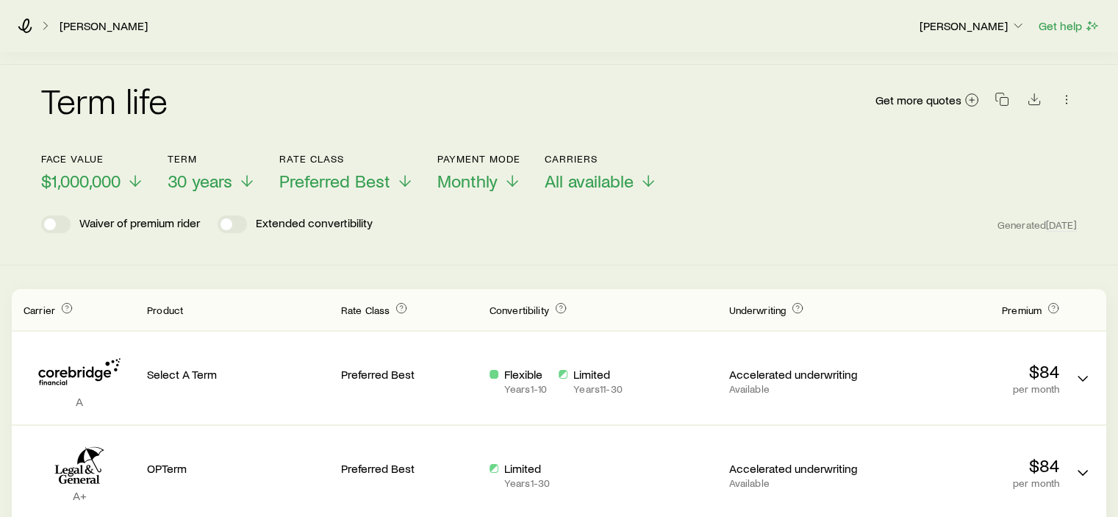
scroll to position [0, 0]
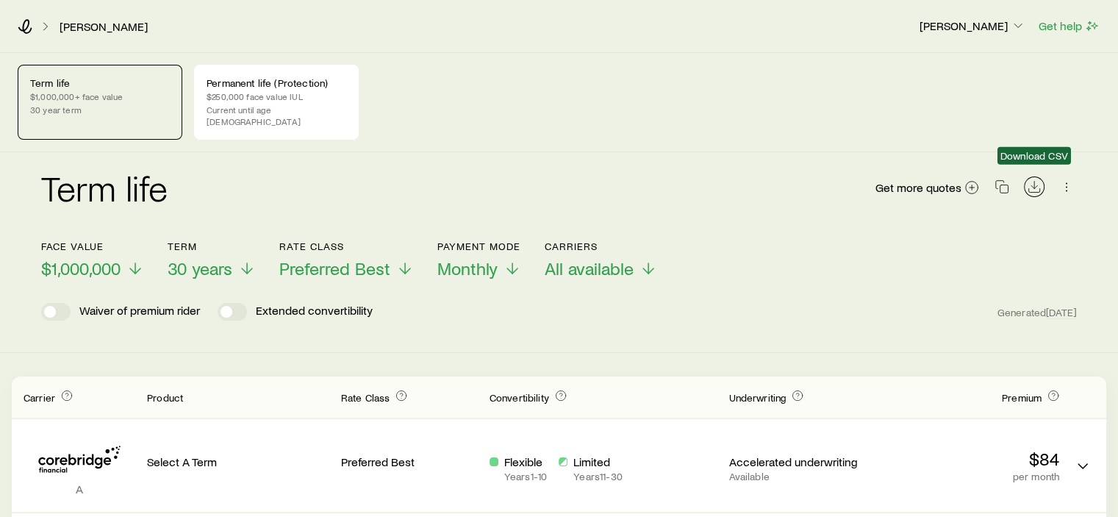
click at [1038, 179] on icon "Download CSV" at bounding box center [1034, 186] width 15 height 15
click at [285, 90] on p "$250,000 face value IUL" at bounding box center [277, 96] width 140 height 12
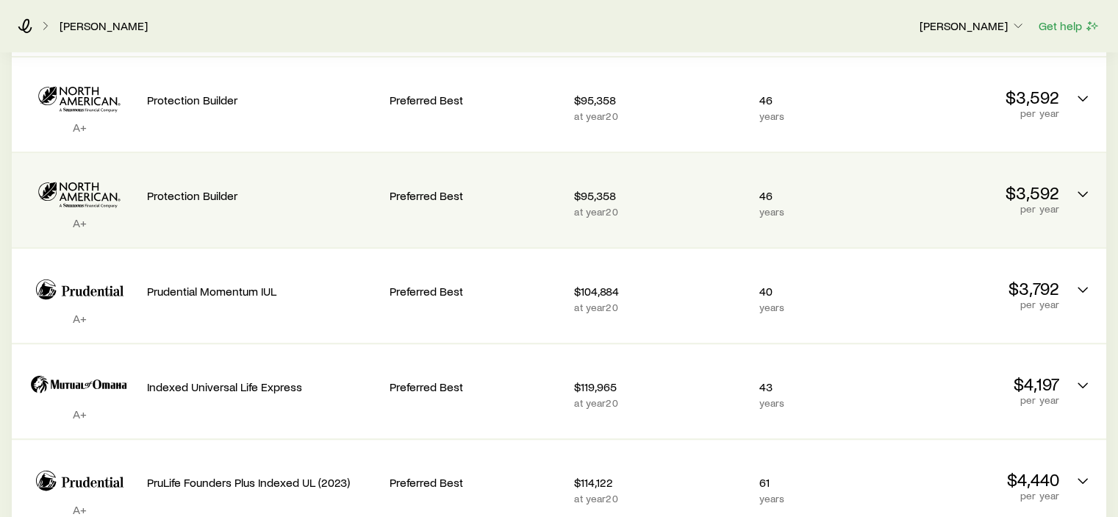
scroll to position [1176, 0]
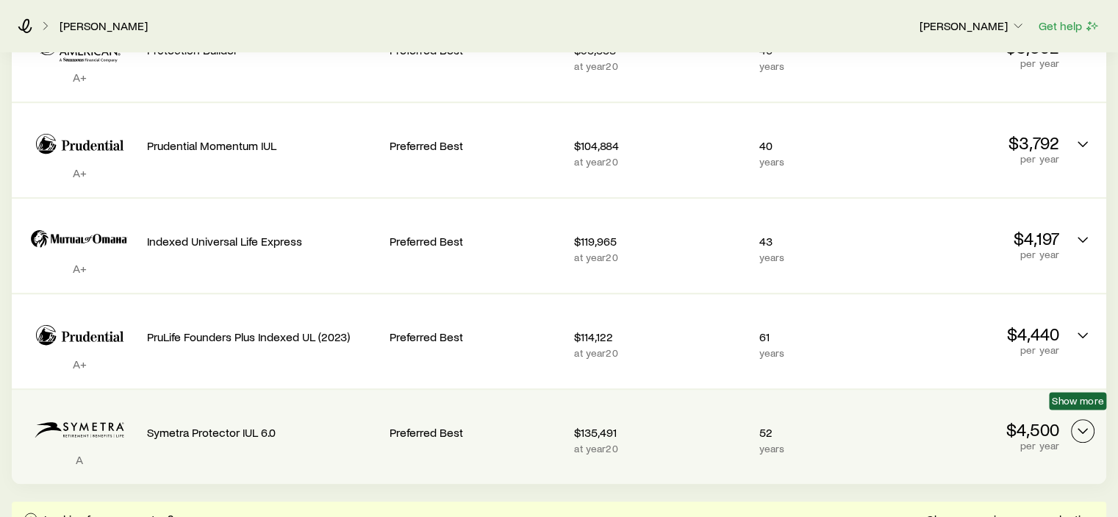
click at [1076, 422] on icon "Permanent quotes" at bounding box center [1083, 431] width 18 height 18
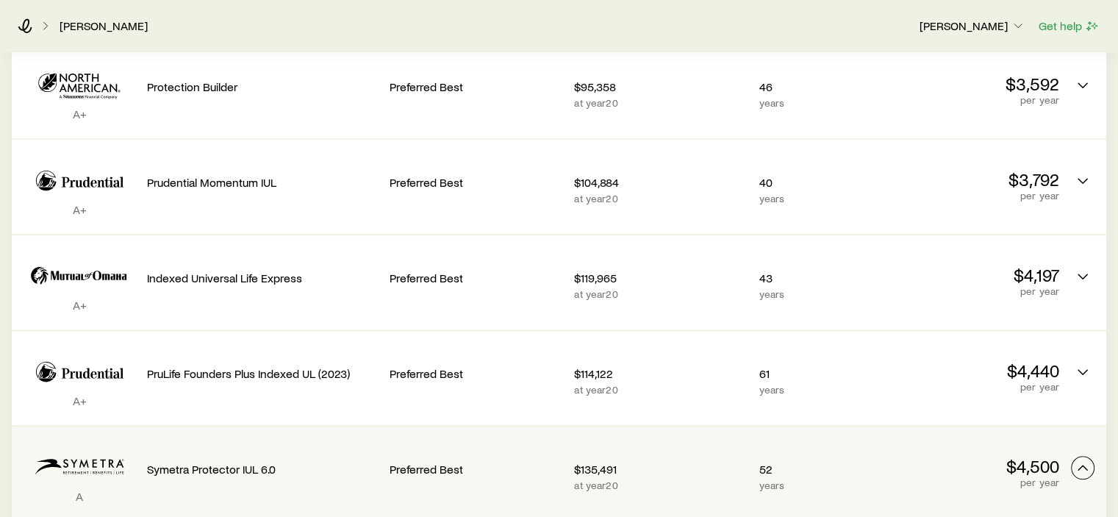
scroll to position [1103, 0]
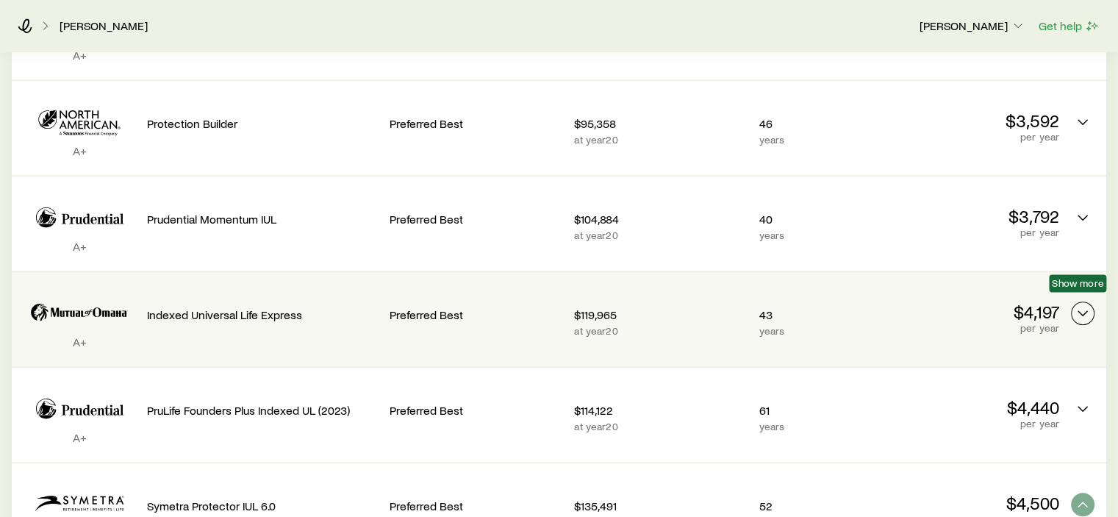
click at [1087, 304] on icon "Permanent quotes" at bounding box center [1083, 313] width 18 height 18
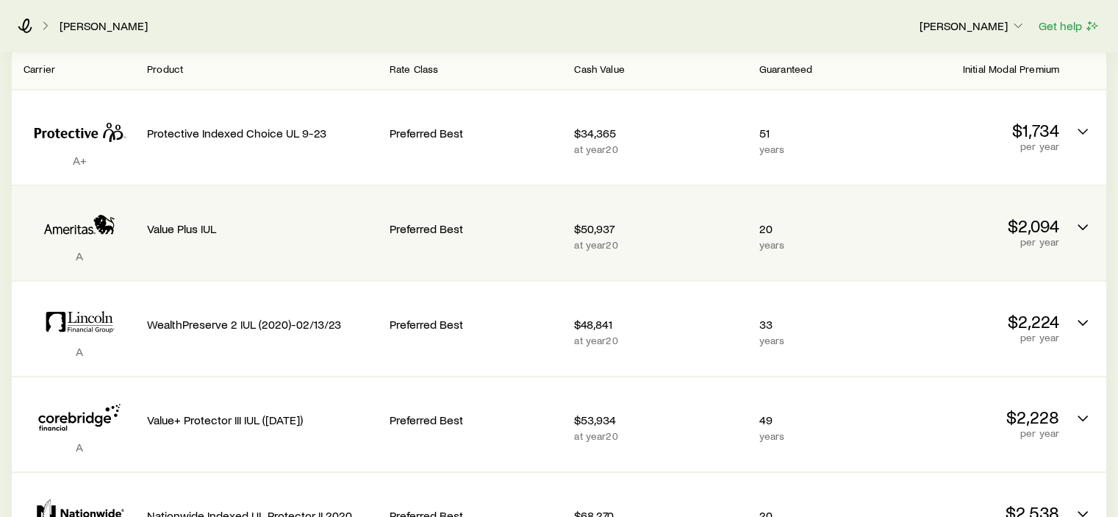
scroll to position [467, 0]
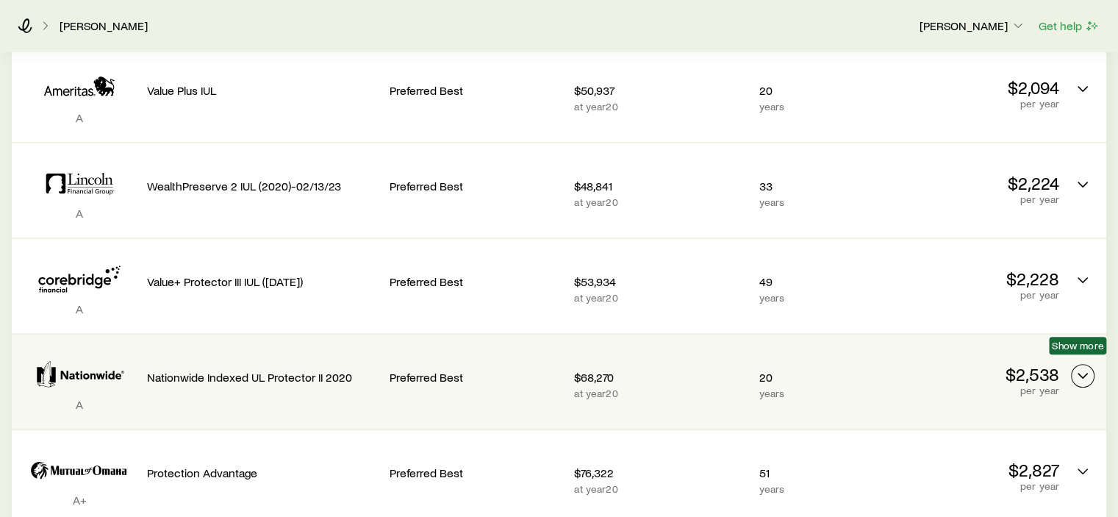
click at [1079, 367] on icon "Permanent quotes" at bounding box center [1083, 376] width 18 height 18
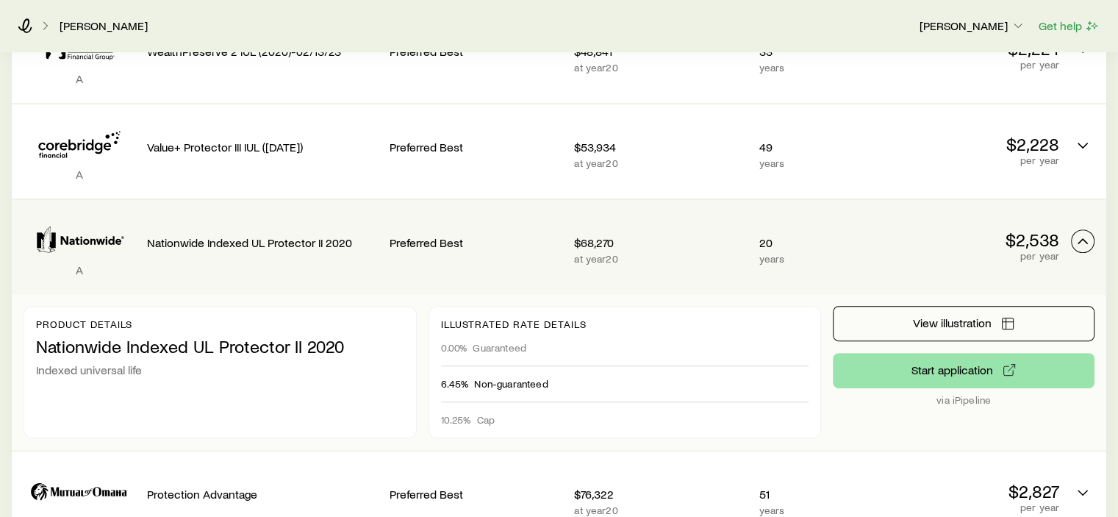
scroll to position [614, 0]
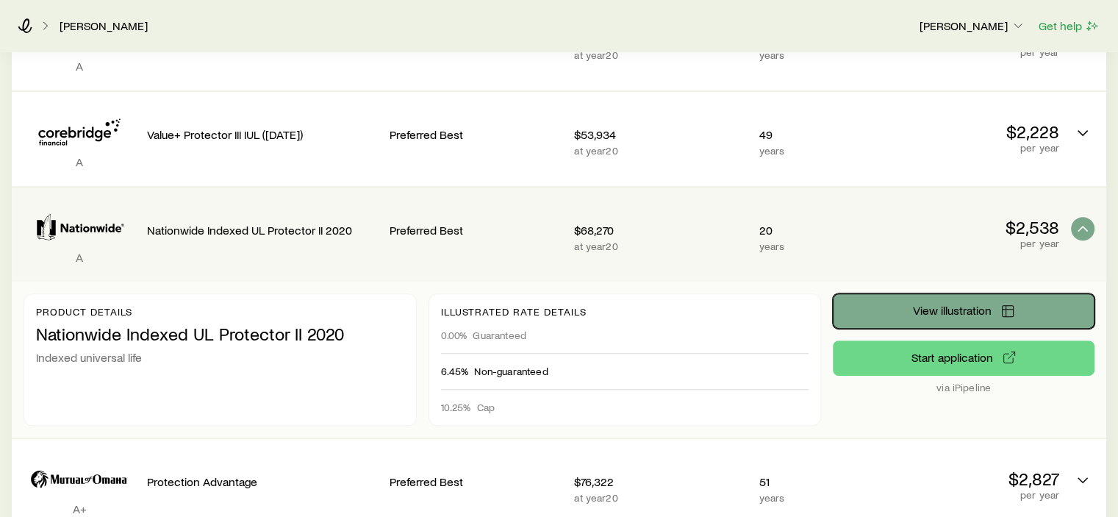
click at [911, 305] on button "View illustration" at bounding box center [964, 310] width 262 height 35
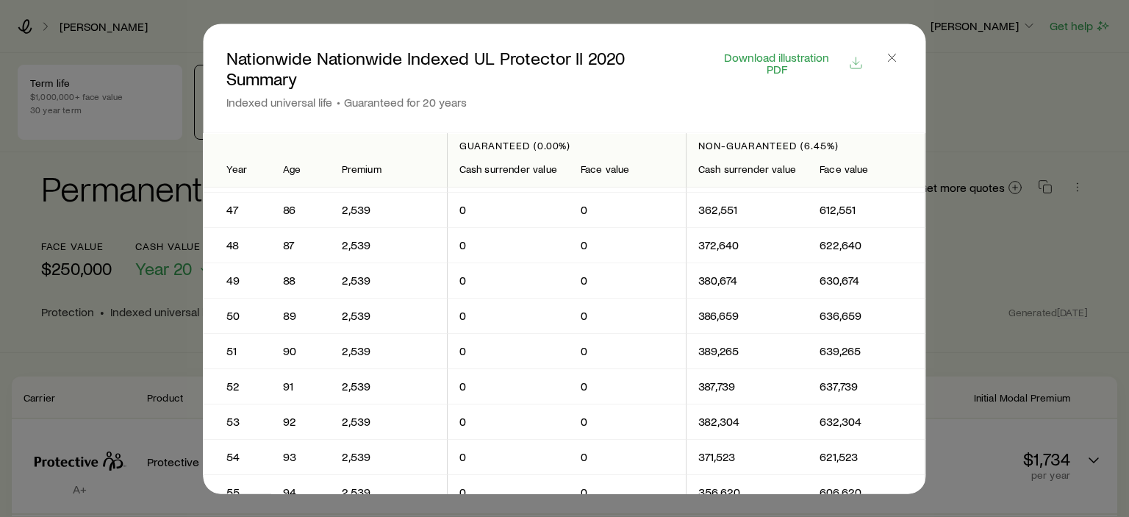
scroll to position [1323, 0]
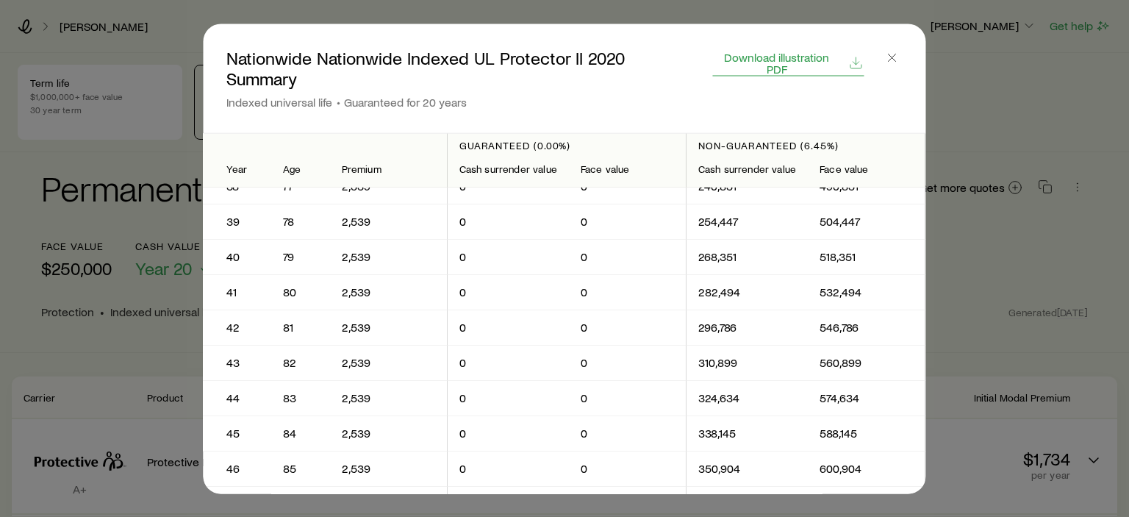
click at [843, 58] on button "Download illustration PDF" at bounding box center [788, 63] width 151 height 26
click at [894, 51] on icon "button" at bounding box center [892, 57] width 15 height 15
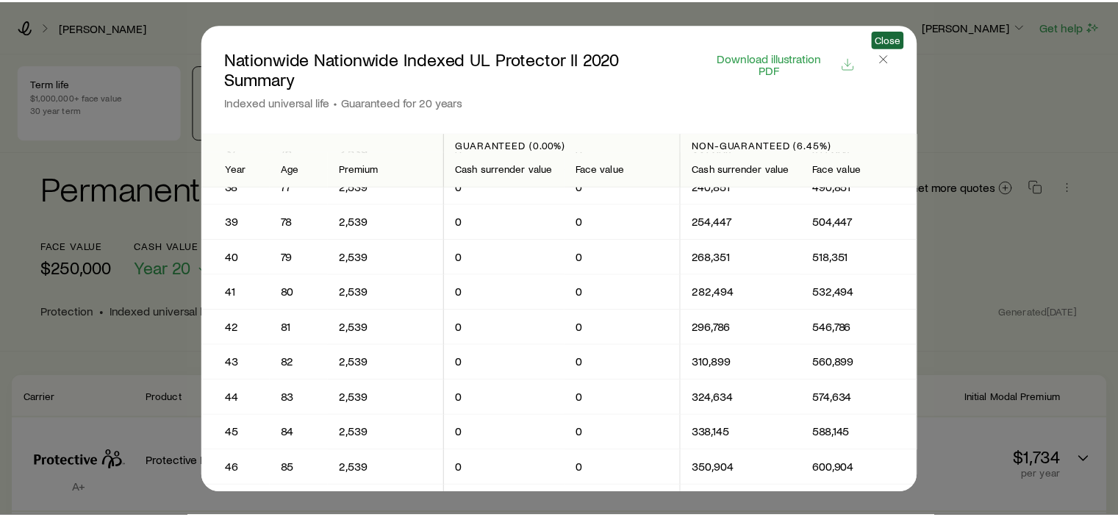
scroll to position [614, 0]
